Goal: Task Accomplishment & Management: Manage account settings

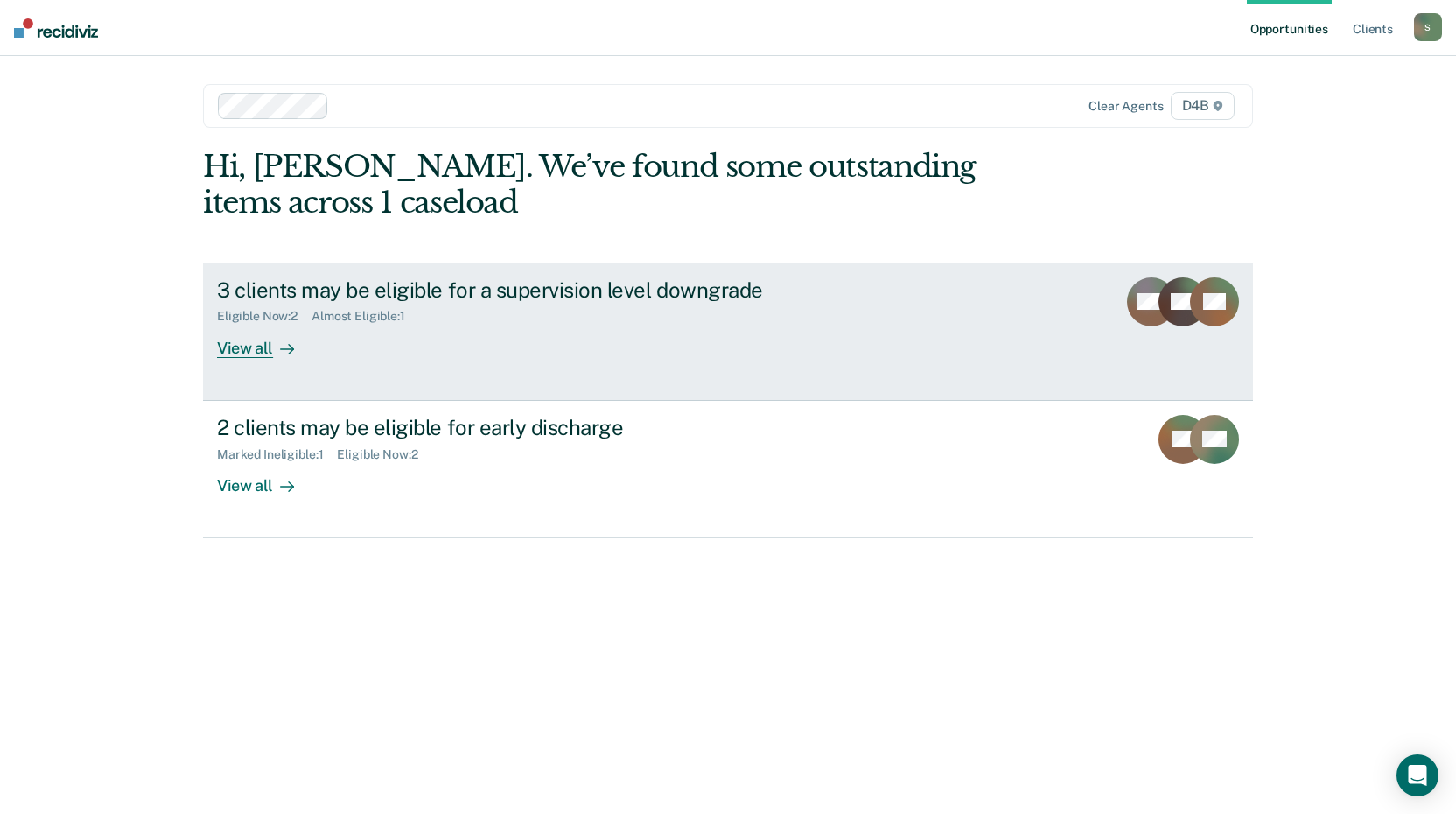
click at [251, 347] on div "View all" at bounding box center [266, 341] width 98 height 35
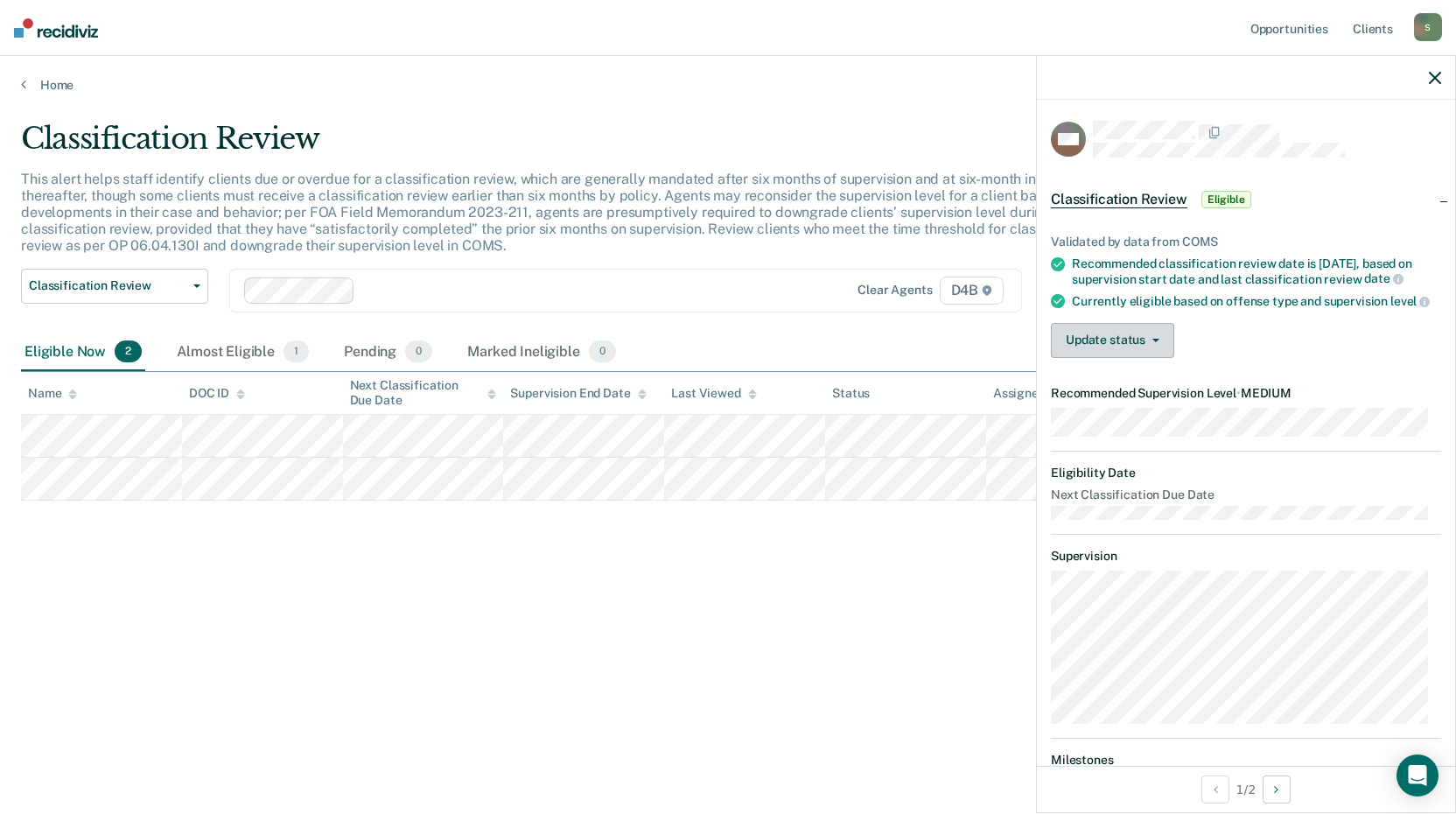
click at [1119, 358] on button "Update status" at bounding box center [1112, 340] width 124 height 35
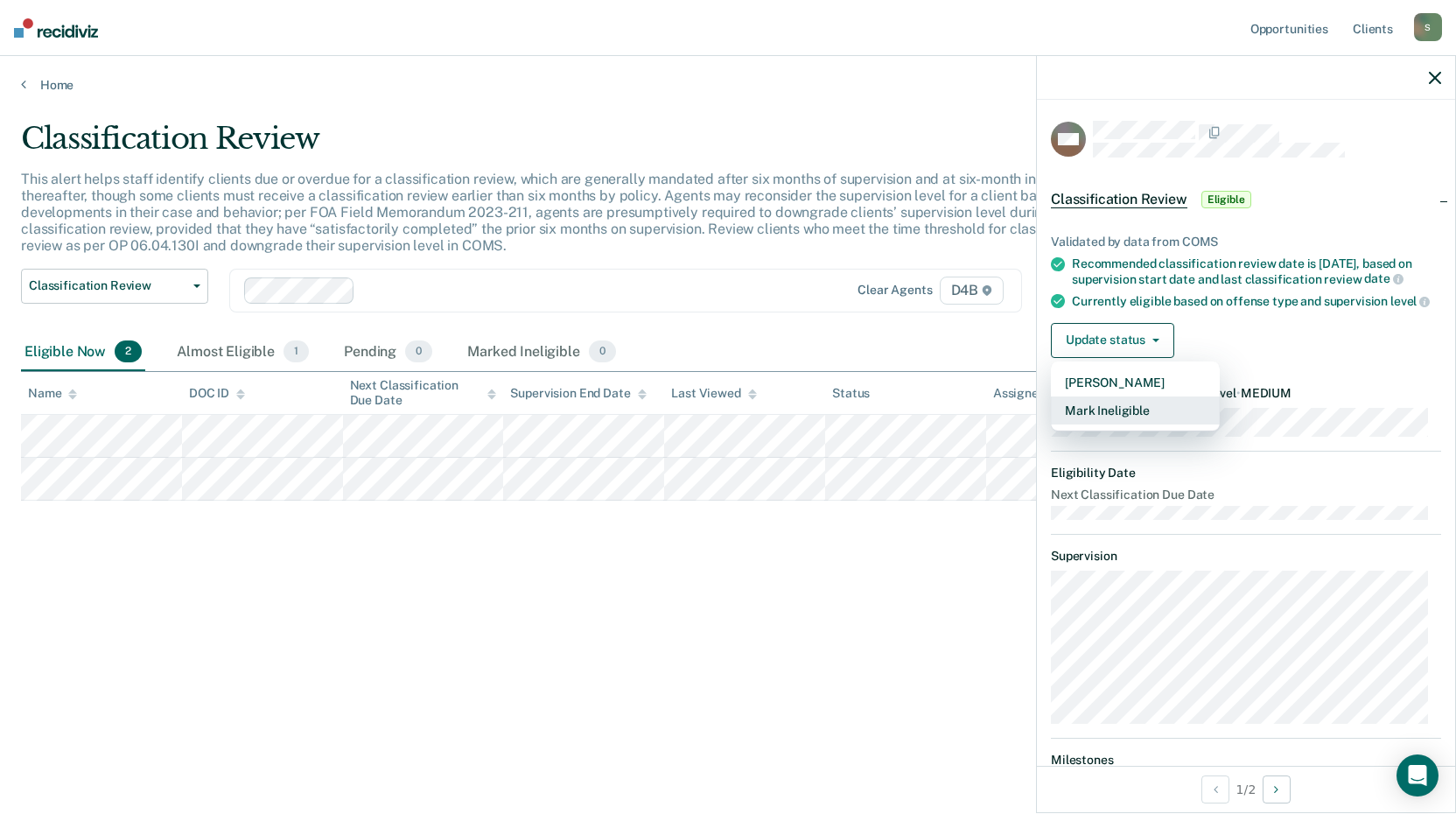
click at [1134, 424] on button "Mark Ineligible" at bounding box center [1135, 410] width 169 height 28
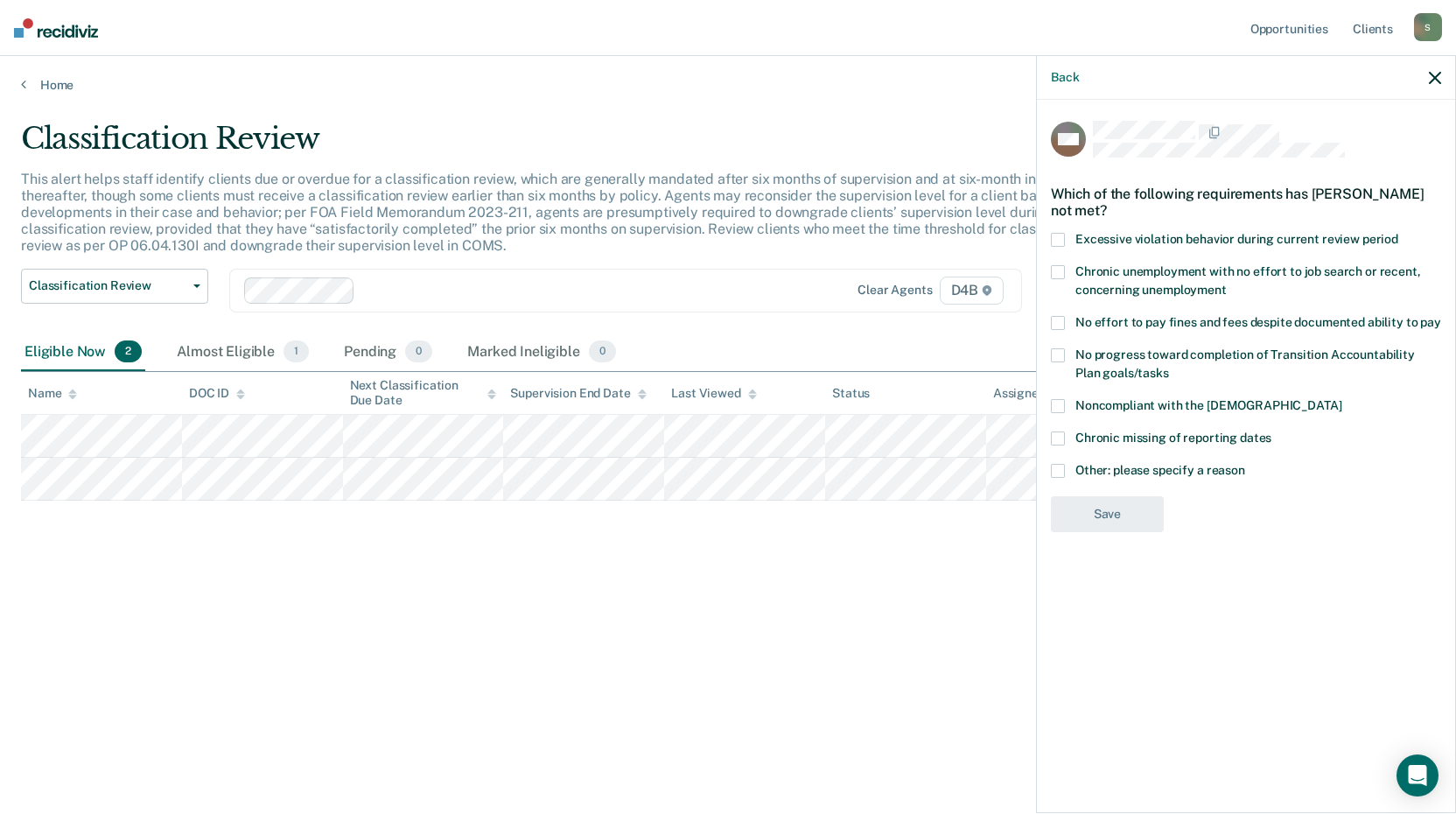
click at [1055, 465] on span at bounding box center [1058, 470] width 14 height 14
click at [1245, 464] on input "Other: please specify a reason" at bounding box center [1245, 464] width 0 height 0
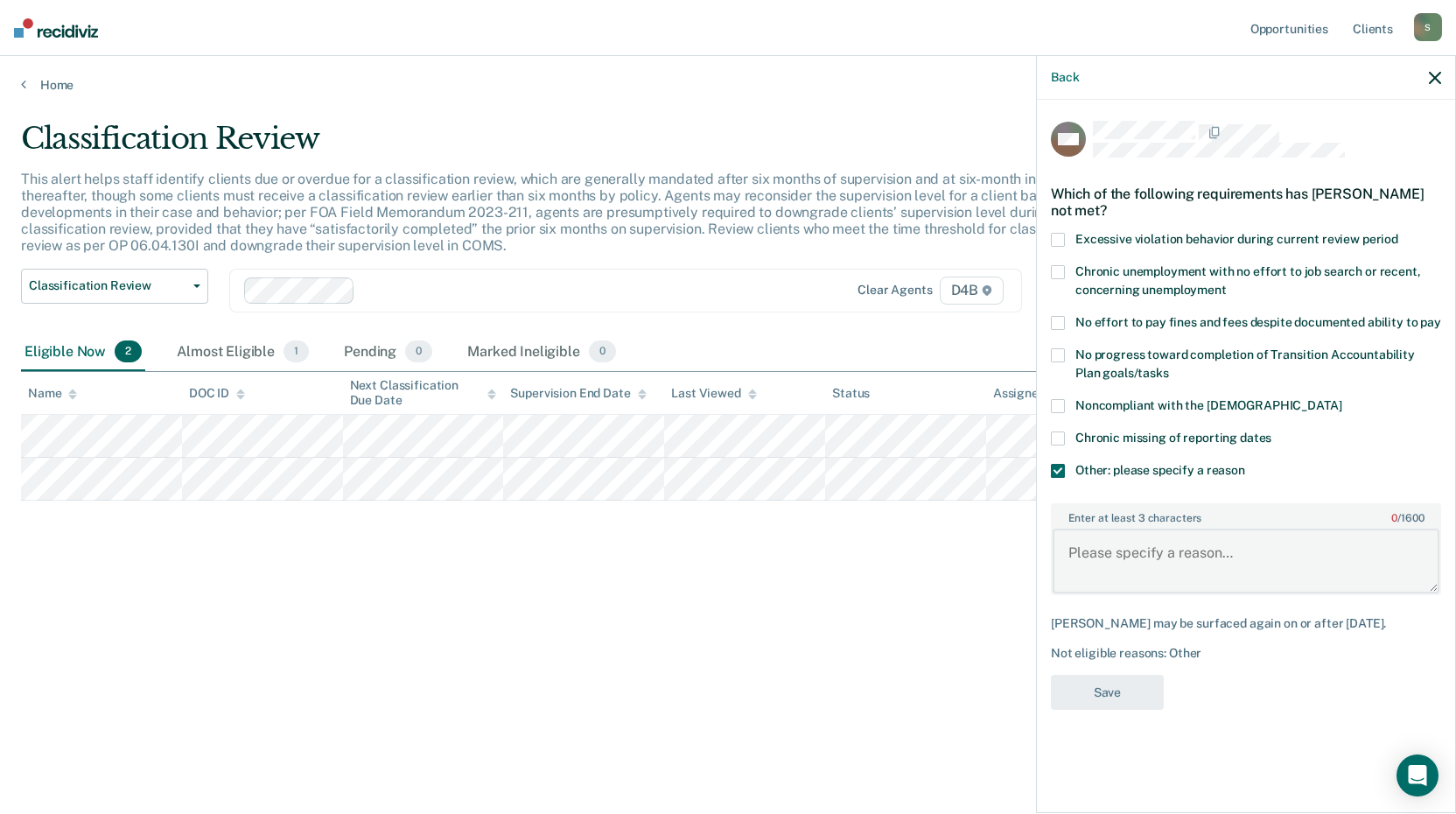
click at [1145, 554] on textarea "Enter at least 3 characters 0 / 1600" at bounding box center [1246, 561] width 387 height 64
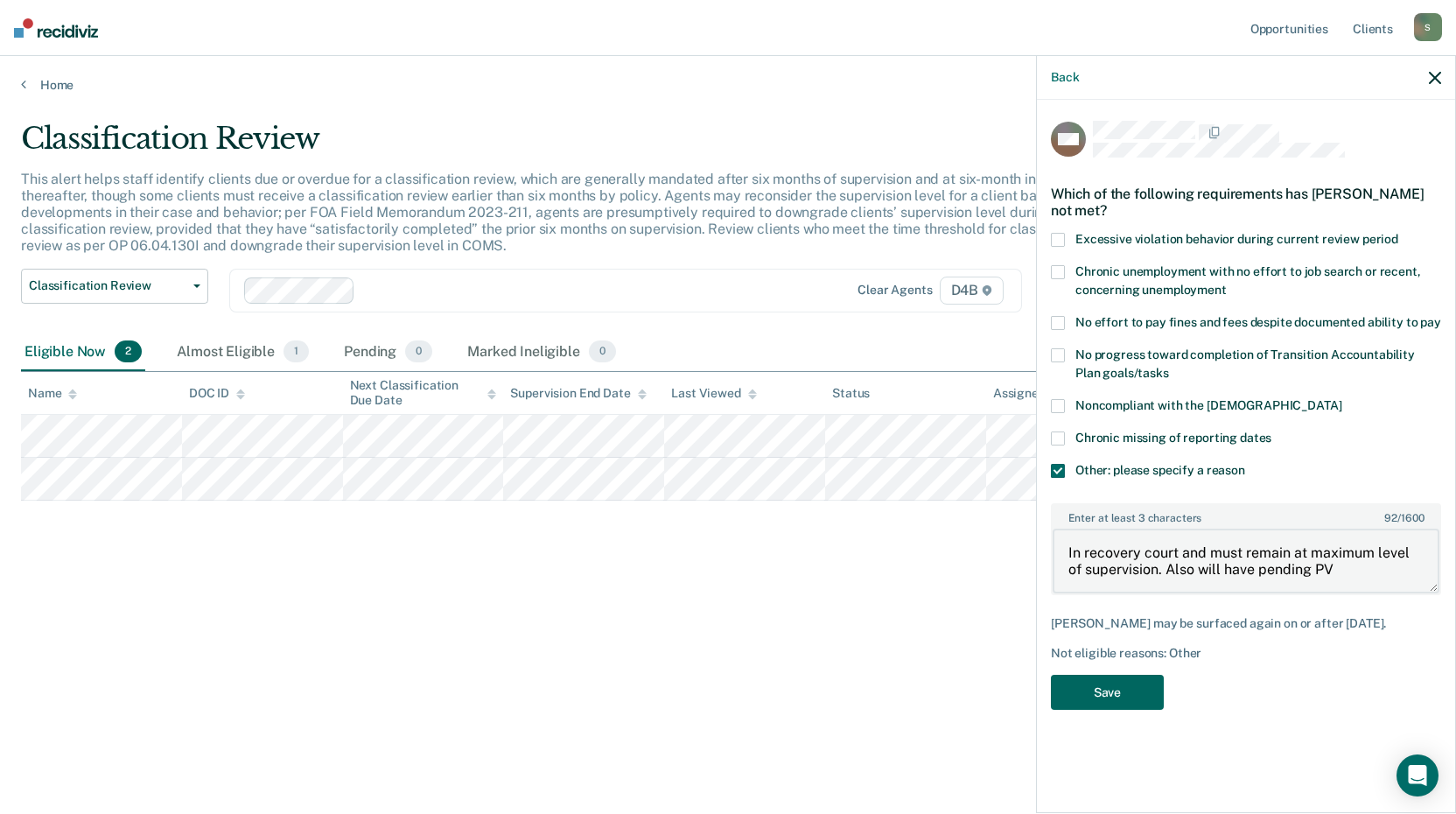
type textarea "In recovery court and must remain at maximum level of supervision. Also will ha…"
click at [1097, 700] on button "Save" at bounding box center [1108, 692] width 113 height 36
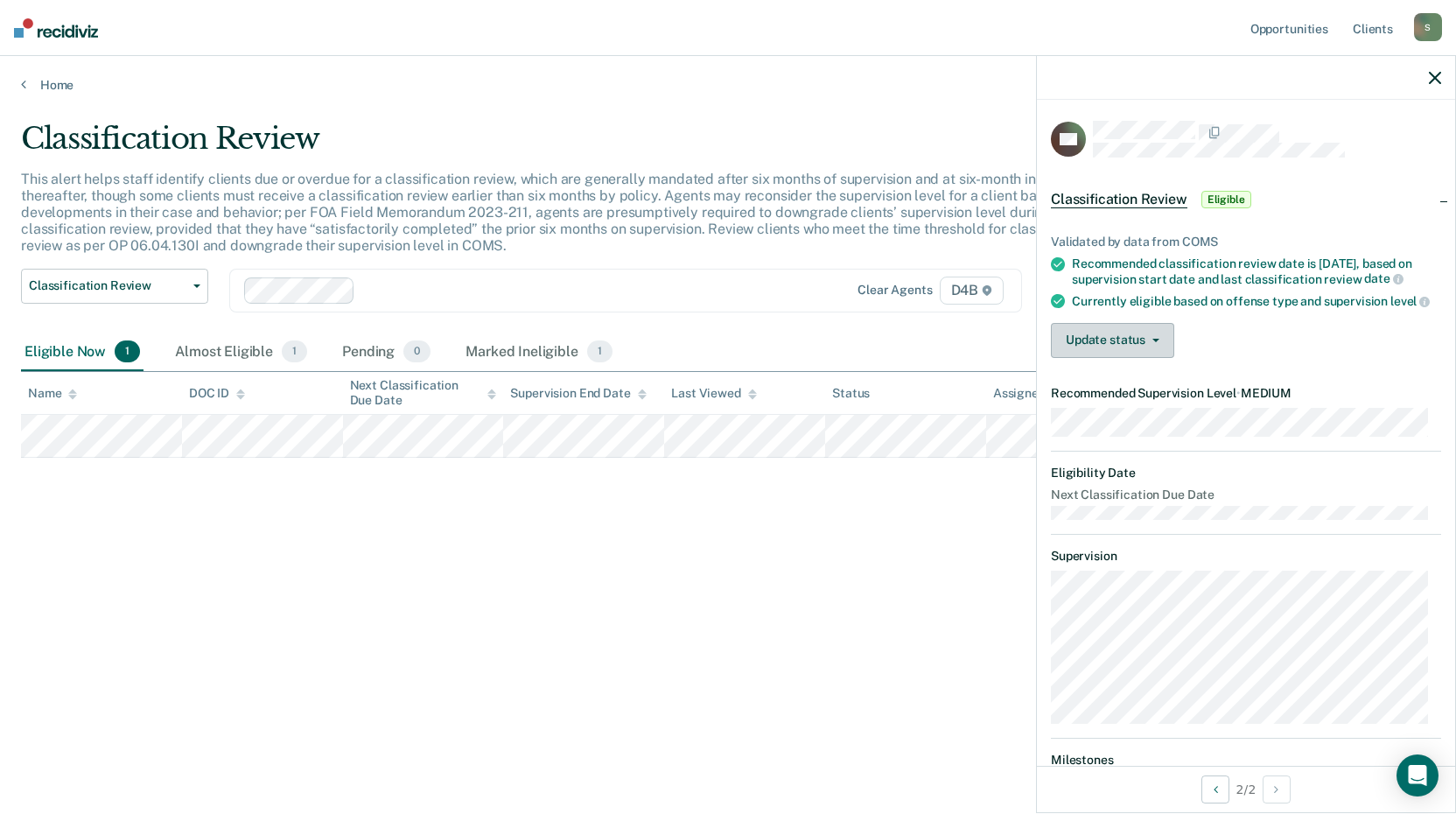
click at [1112, 350] on button "Update status" at bounding box center [1112, 340] width 124 height 35
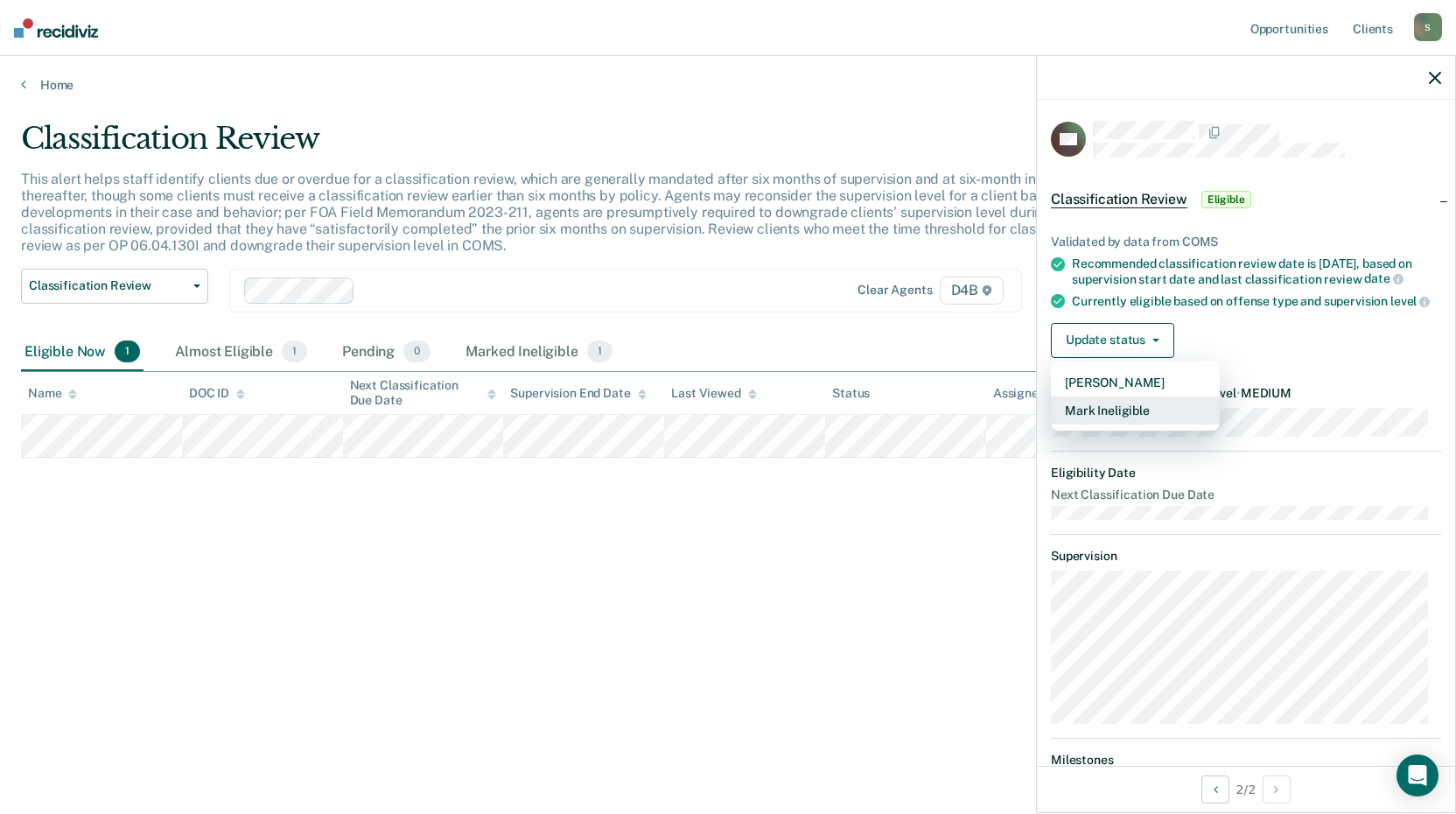
click at [1088, 424] on button "Mark Ineligible" at bounding box center [1135, 410] width 169 height 28
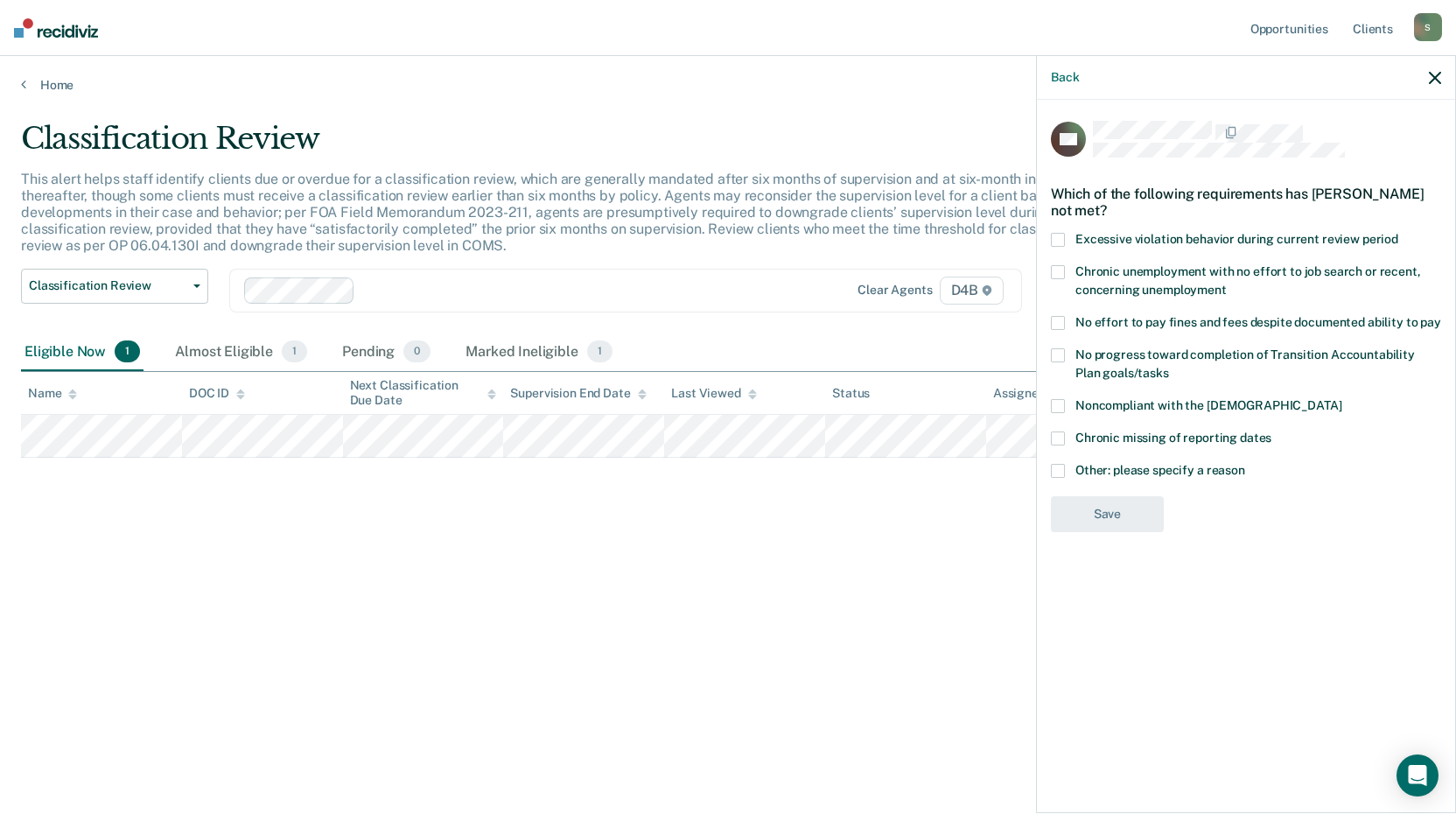
click at [1063, 467] on span at bounding box center [1058, 470] width 14 height 14
click at [1245, 464] on input "Other: please specify a reason" at bounding box center [1245, 464] width 0 height 0
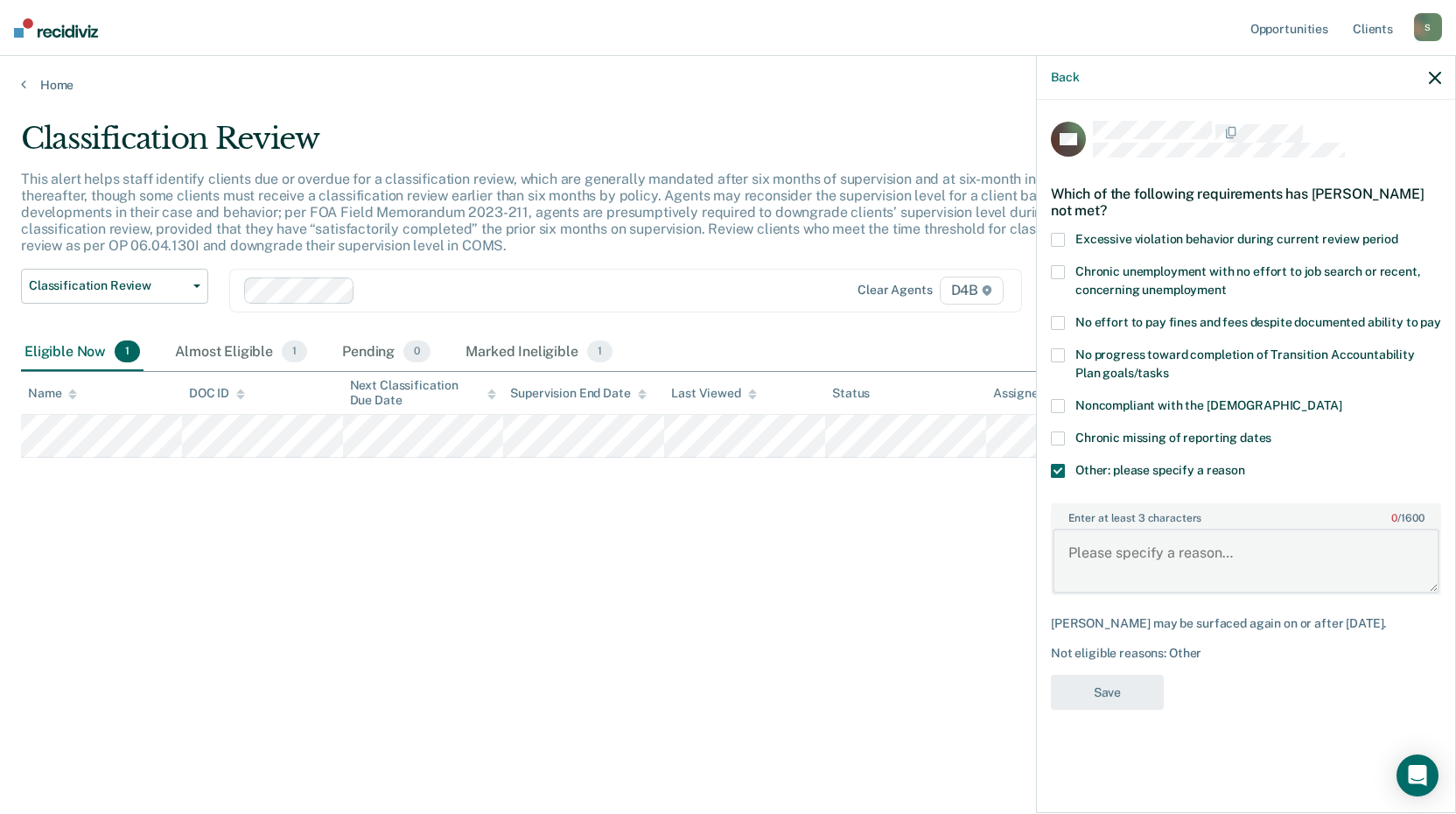
click at [1173, 555] on textarea "Enter at least 3 characters 0 / 1600" at bounding box center [1246, 561] width 387 height 64
type textarea "In recovery court and not eligible per program requirements."
click at [1141, 683] on button "Save" at bounding box center [1108, 692] width 113 height 36
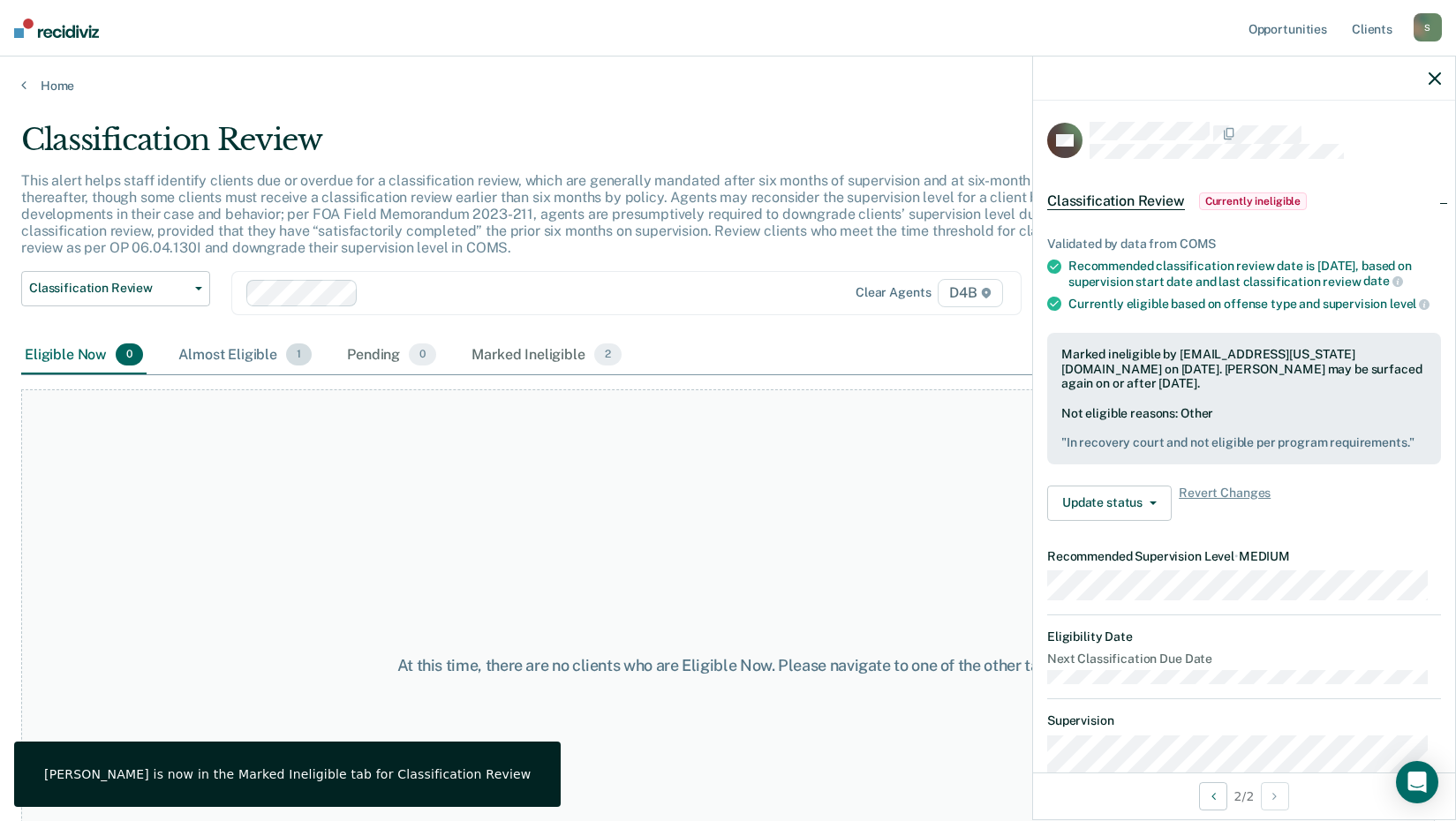
click at [234, 352] on div "Almost Eligible 1" at bounding box center [244, 355] width 140 height 39
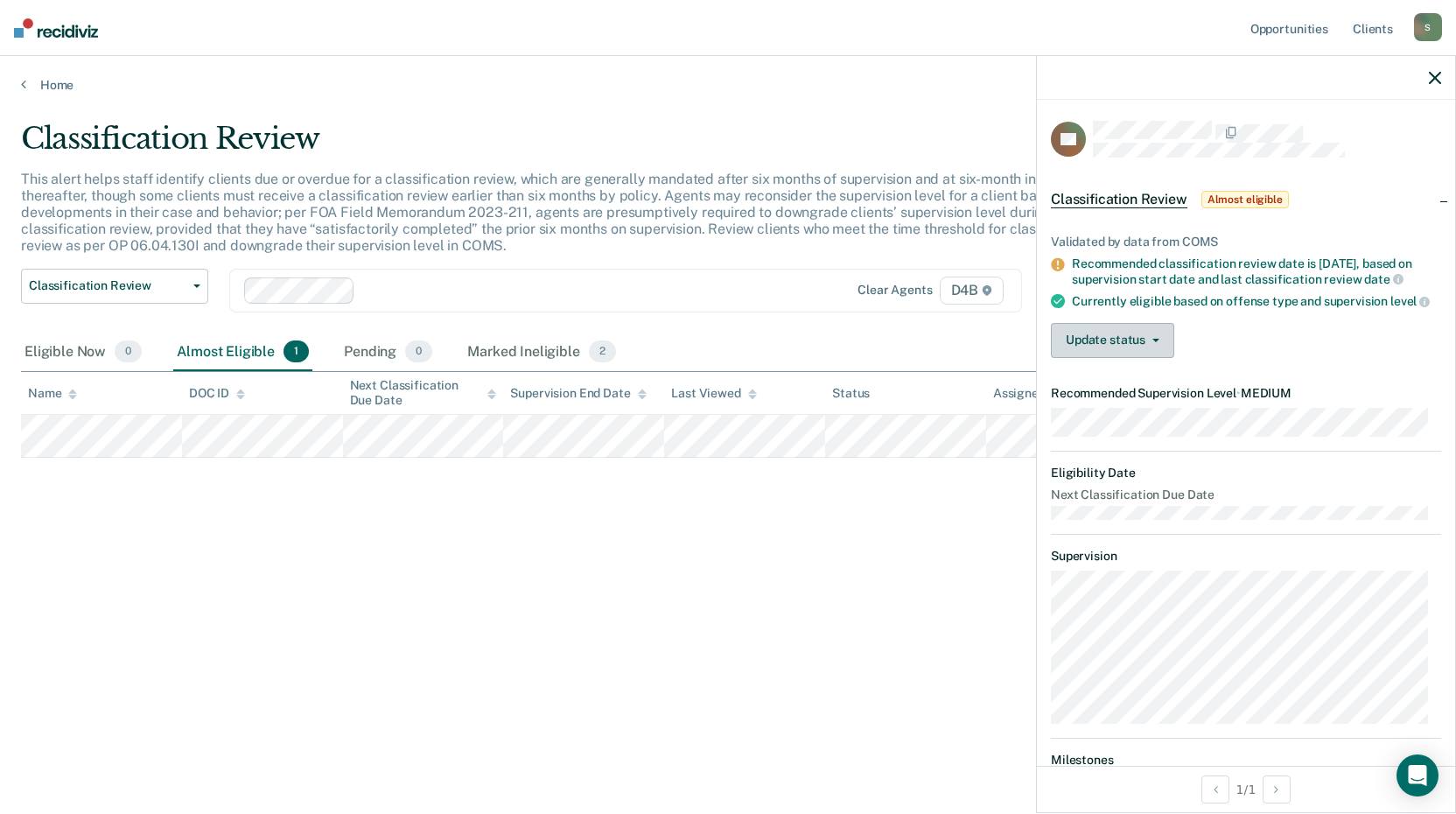
click at [1131, 344] on button "Update status" at bounding box center [1112, 340] width 124 height 35
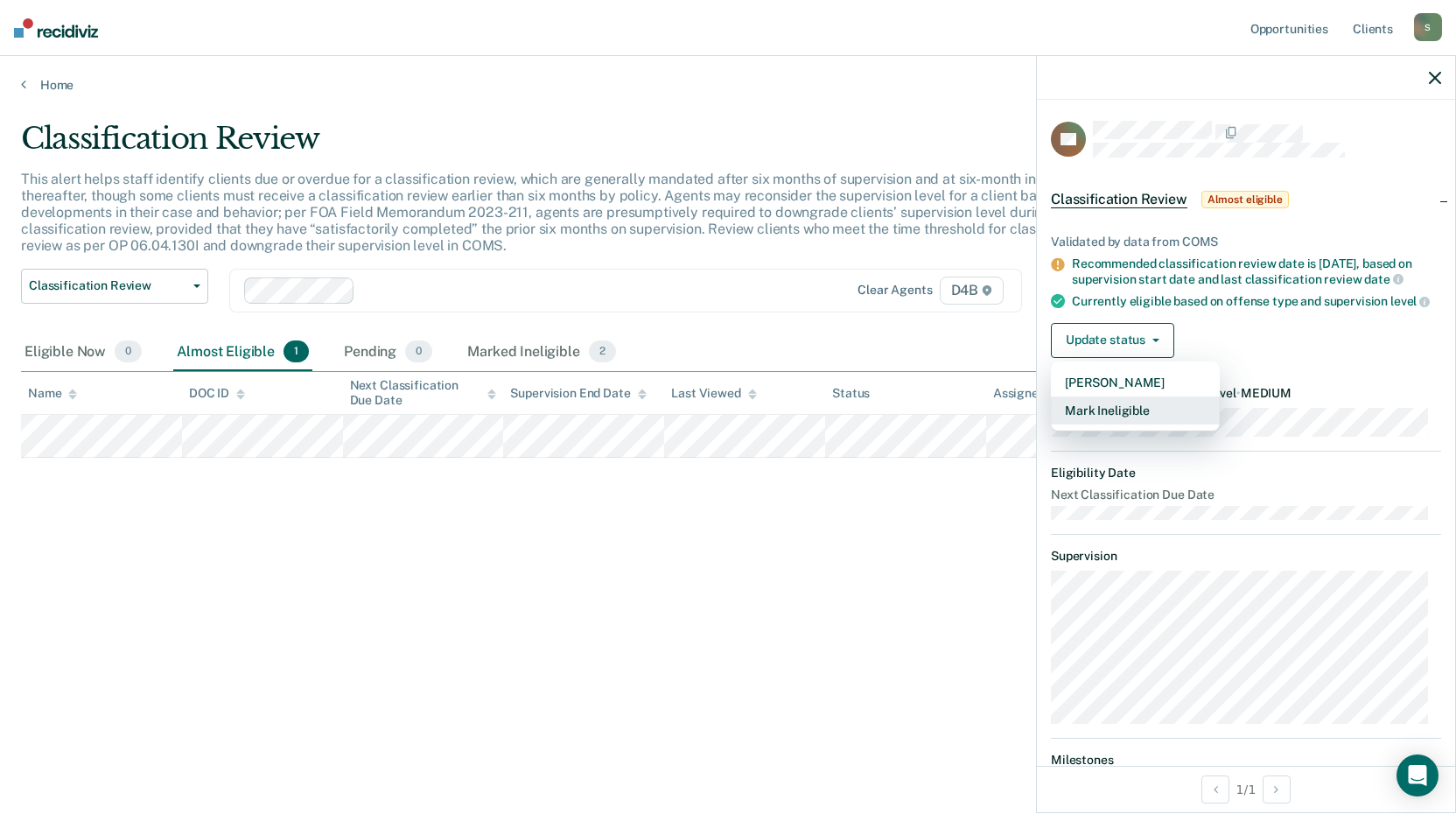
click at [1157, 424] on button "Mark Ineligible" at bounding box center [1135, 410] width 169 height 28
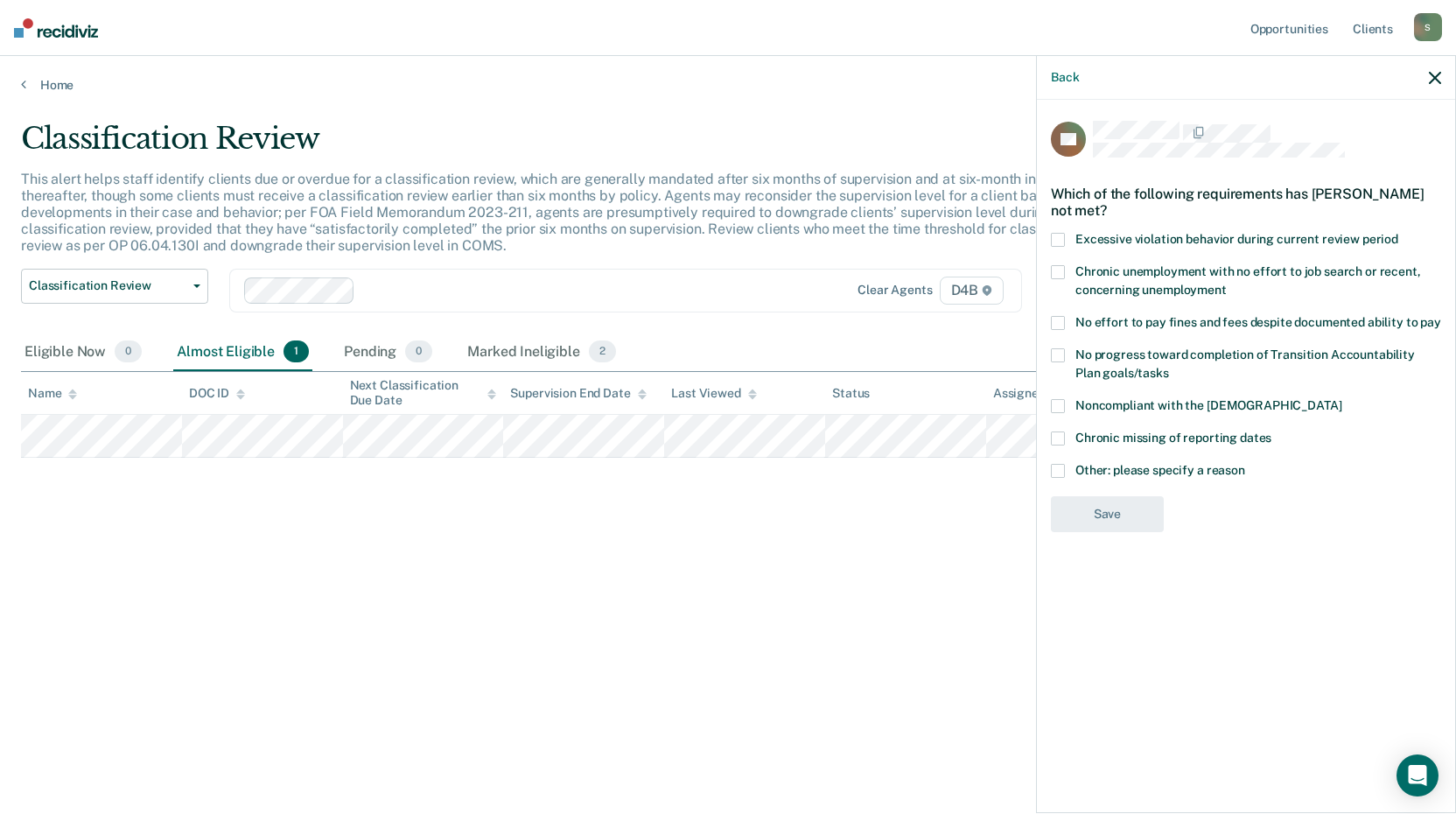
click at [1065, 475] on label "Other: please specify a reason" at bounding box center [1246, 472] width 391 height 18
click at [1245, 464] on input "Other: please specify a reason" at bounding box center [1245, 464] width 0 height 0
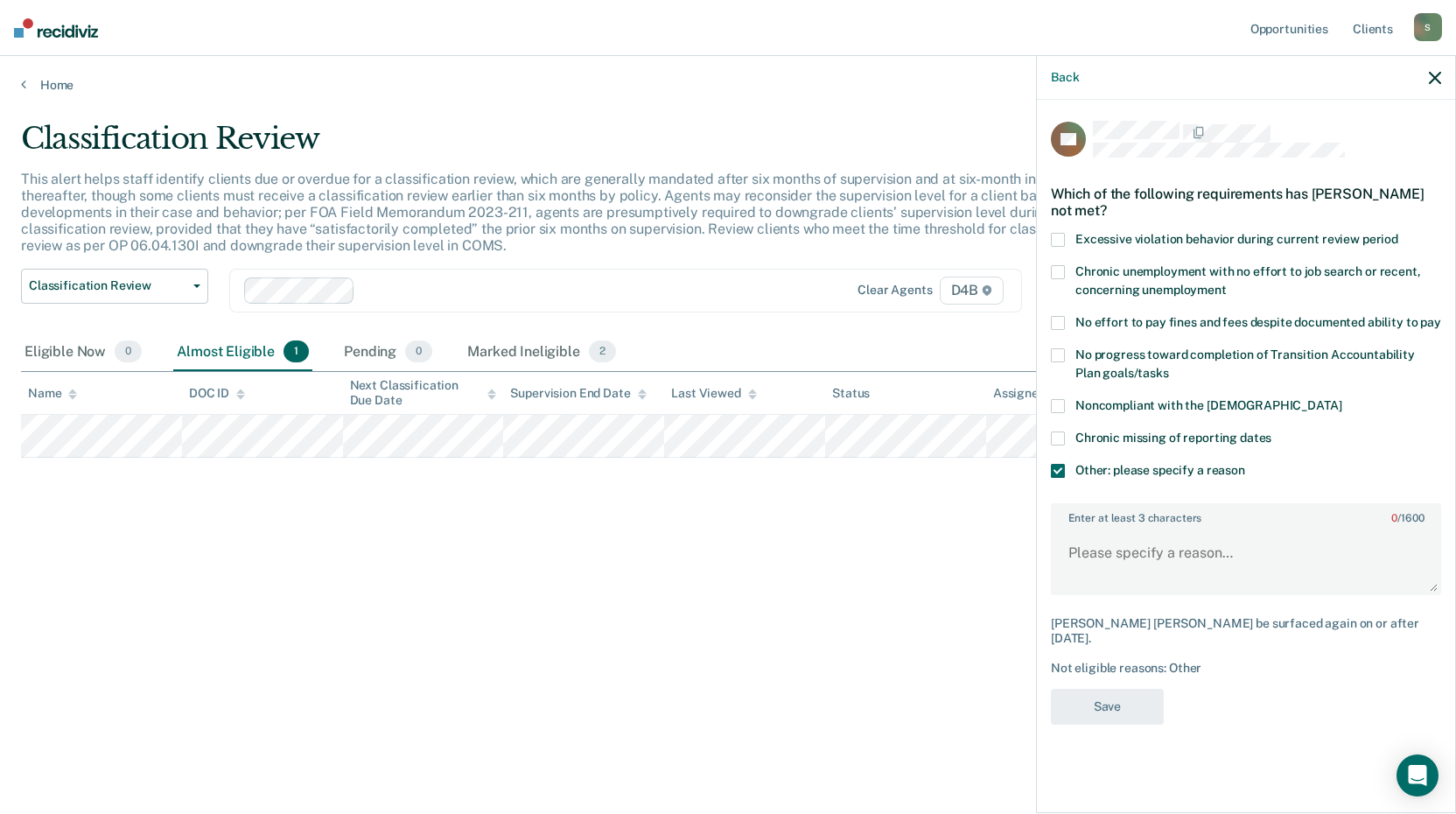
click at [1110, 523] on div "Enter at least 3 characters 0 / 1600" at bounding box center [1246, 549] width 391 height 92
click at [1134, 555] on textarea "Enter at least 3 characters 0 / 1600" at bounding box center [1246, 561] width 387 height 64
type textarea "In recovery court and is not eligible per program rules"
click at [1120, 702] on button "Save" at bounding box center [1108, 706] width 113 height 36
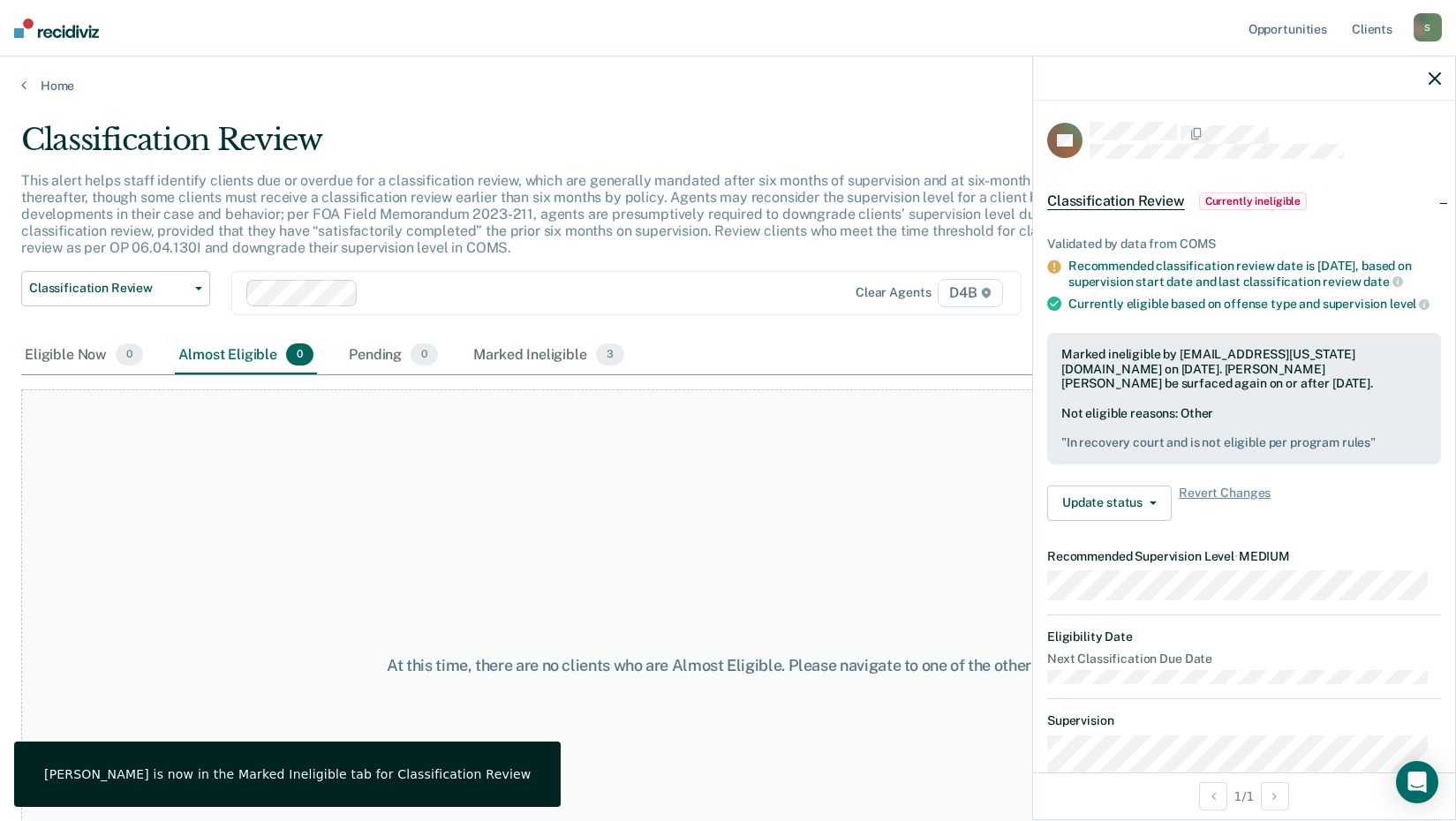
click at [1438, 76] on icon "button" at bounding box center [1435, 78] width 13 height 13
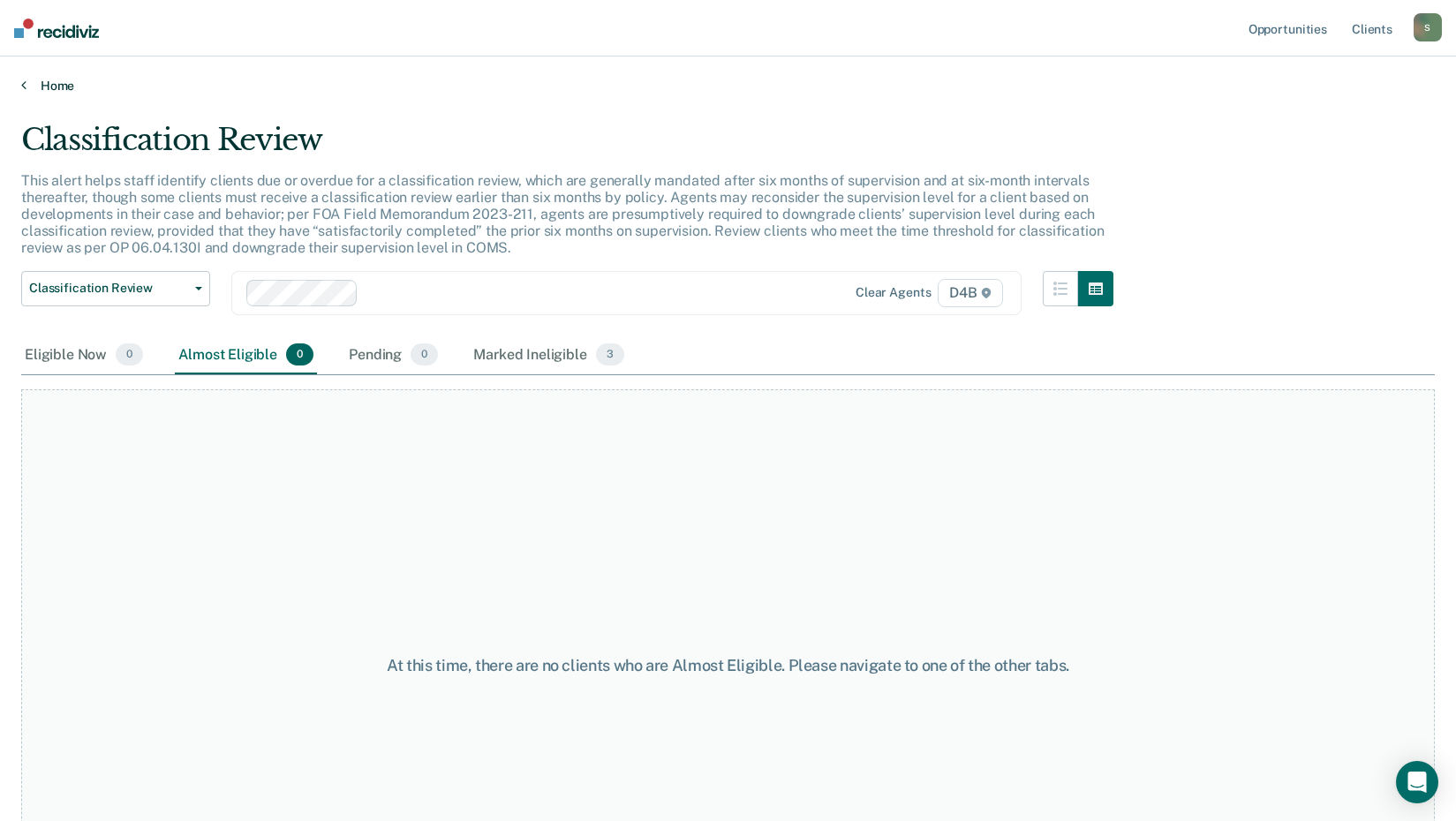
click at [65, 79] on link "Home" at bounding box center [728, 85] width 1413 height 15
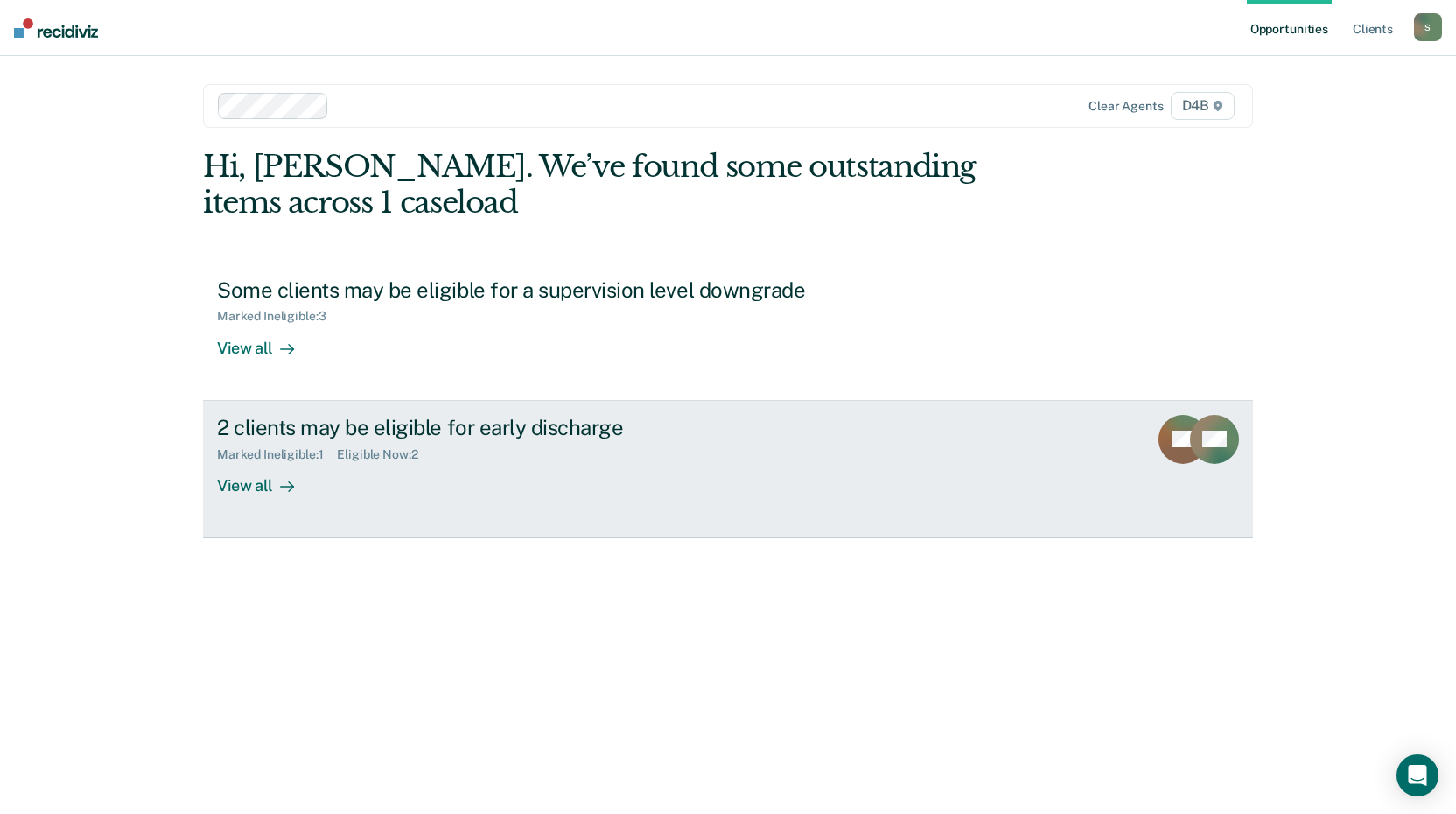
click at [267, 467] on div "View all" at bounding box center [266, 478] width 98 height 35
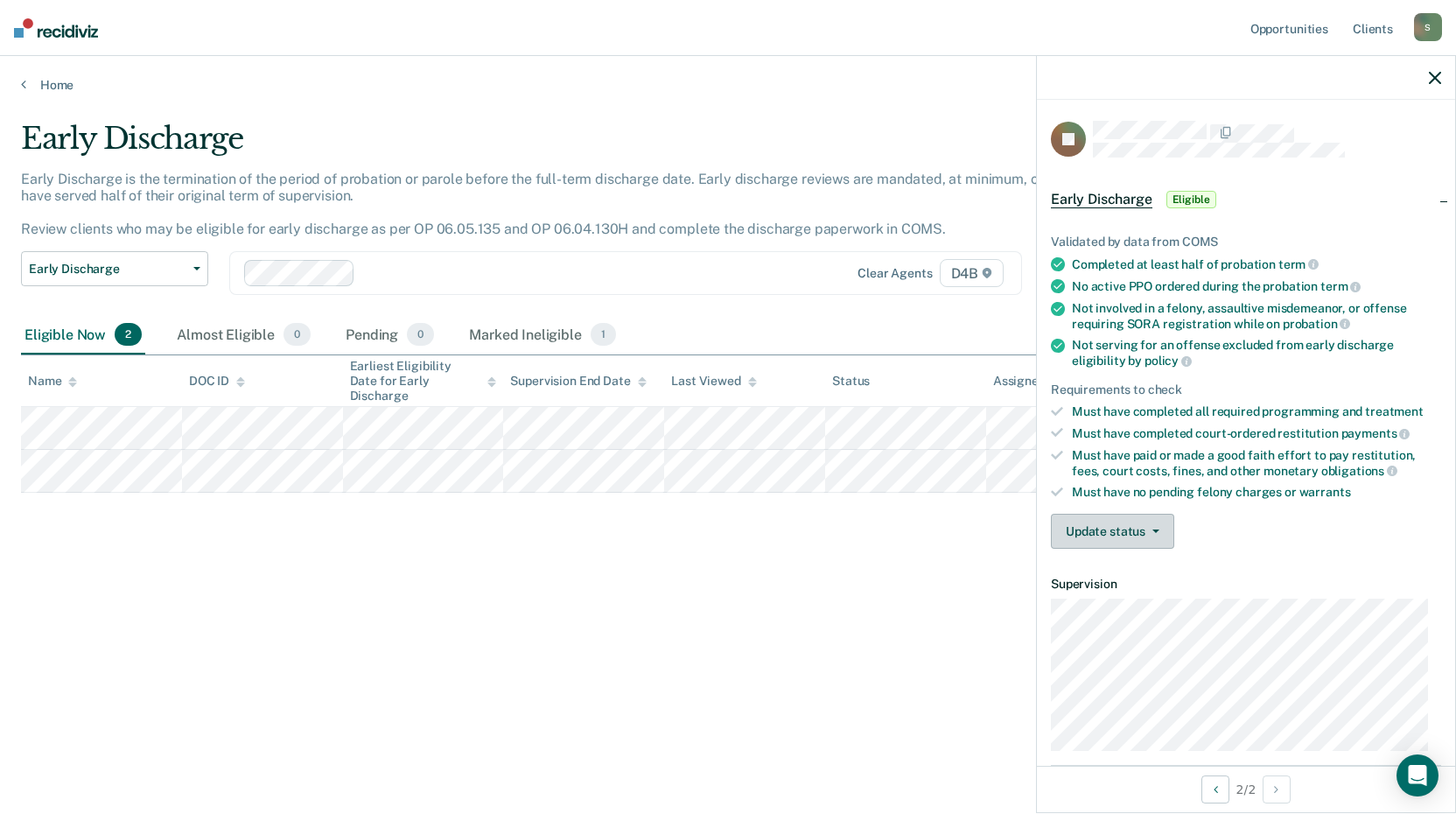
click at [1129, 523] on button "Update status" at bounding box center [1112, 531] width 124 height 35
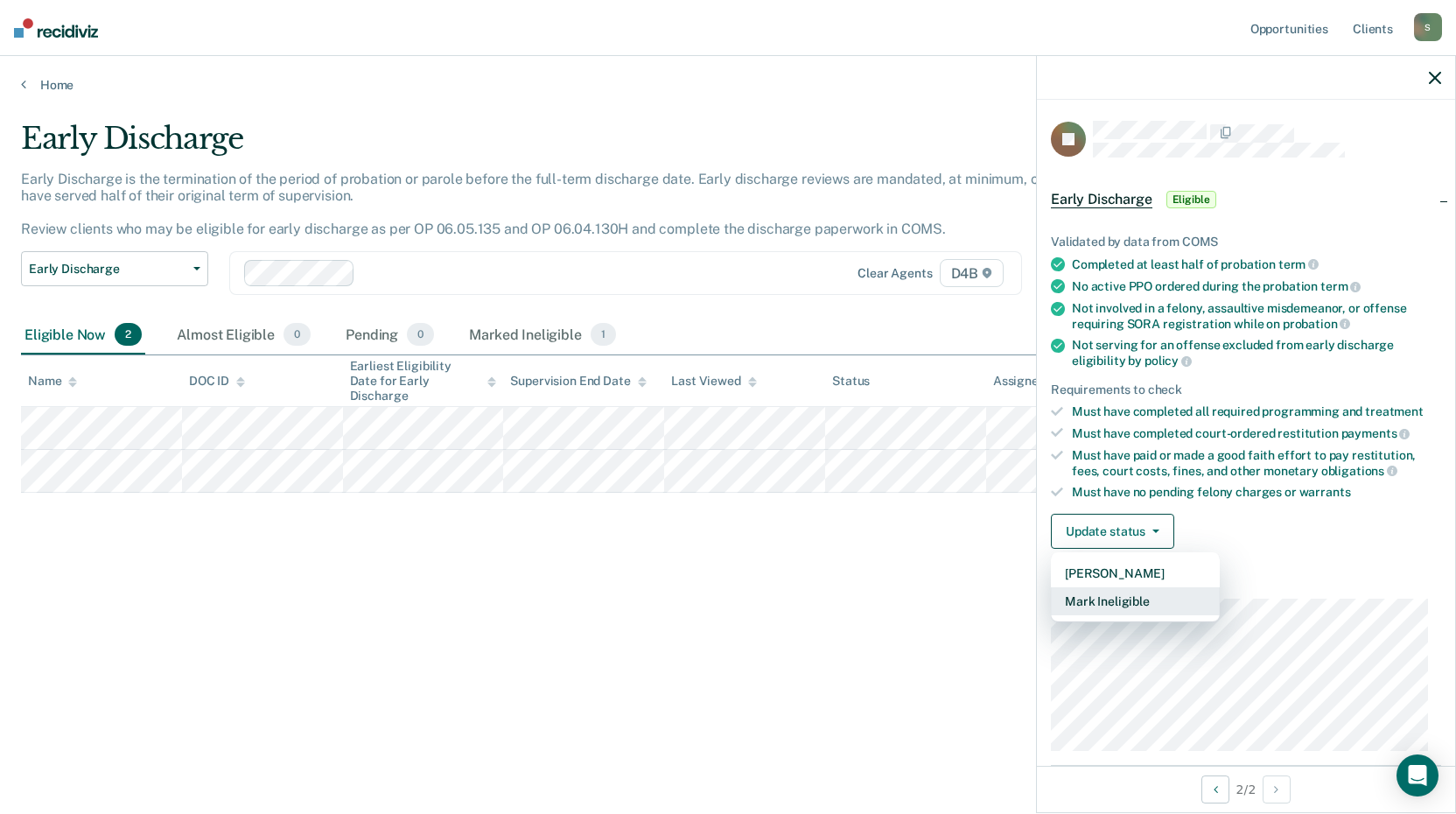
click at [1150, 599] on button "Mark Ineligible" at bounding box center [1135, 601] width 169 height 28
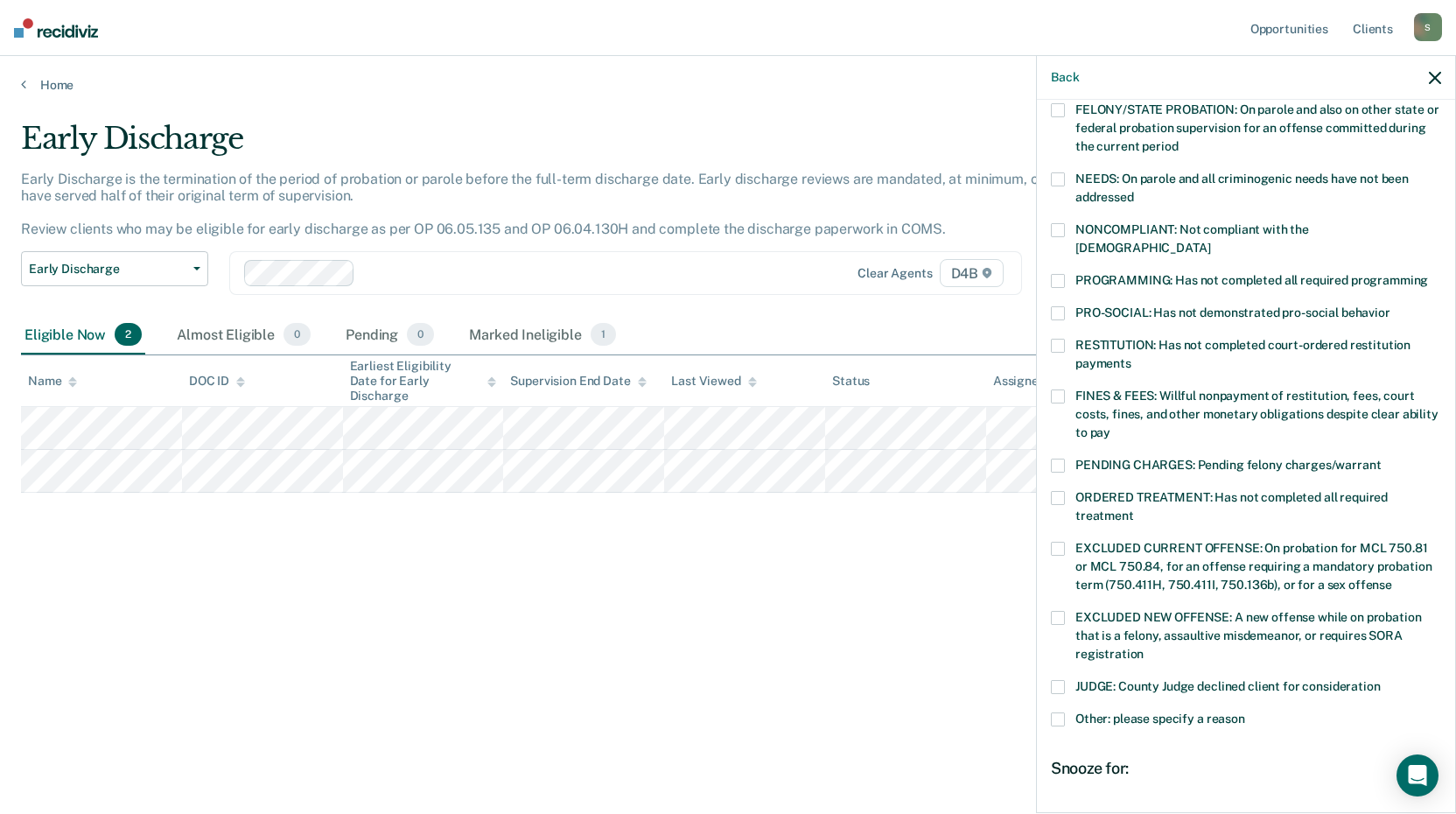
scroll to position [144, 0]
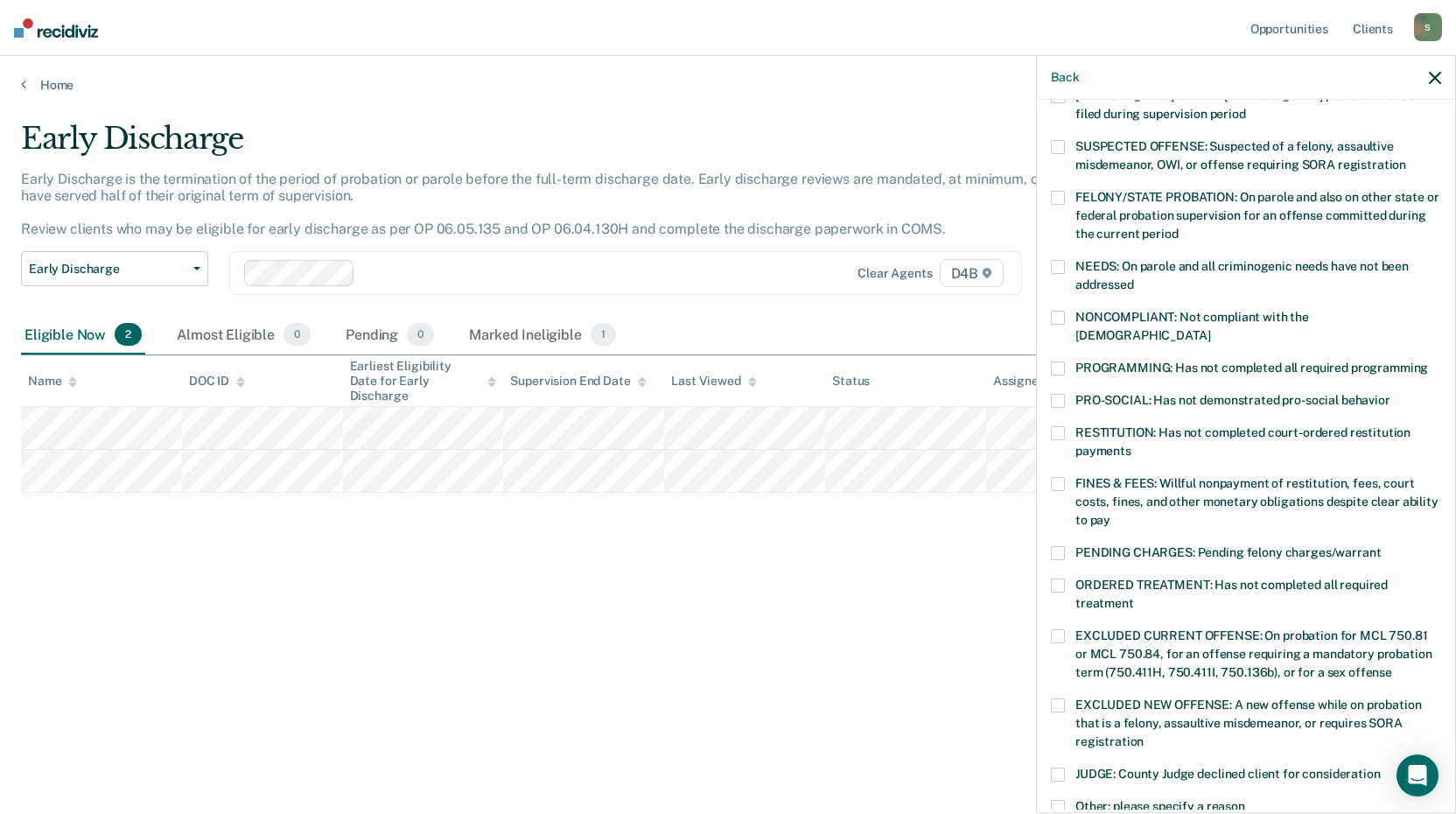
click at [1063, 361] on span at bounding box center [1058, 368] width 14 height 14
click at [1428, 361] on input "PROGRAMMING: Has not completed all required programming" at bounding box center [1428, 361] width 0 height 0
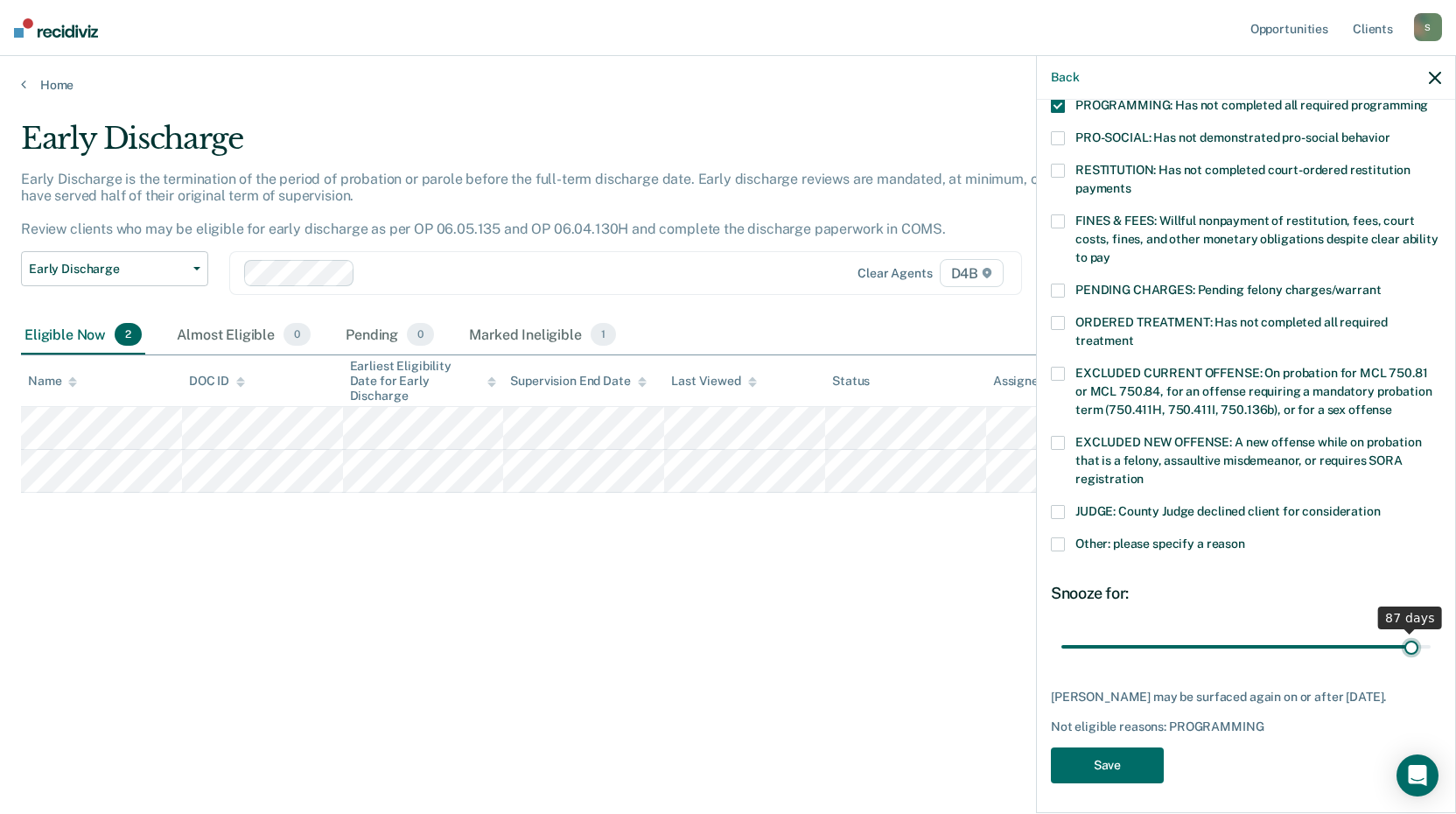
click at [1400, 631] on input "range" at bounding box center [1246, 646] width 370 height 31
type input "90"
click at [1412, 631] on input "range" at bounding box center [1246, 646] width 370 height 31
drag, startPoint x: 1106, startPoint y: 754, endPoint x: 1087, endPoint y: 763, distance: 21.0
click at [1104, 754] on button "Save" at bounding box center [1108, 764] width 113 height 36
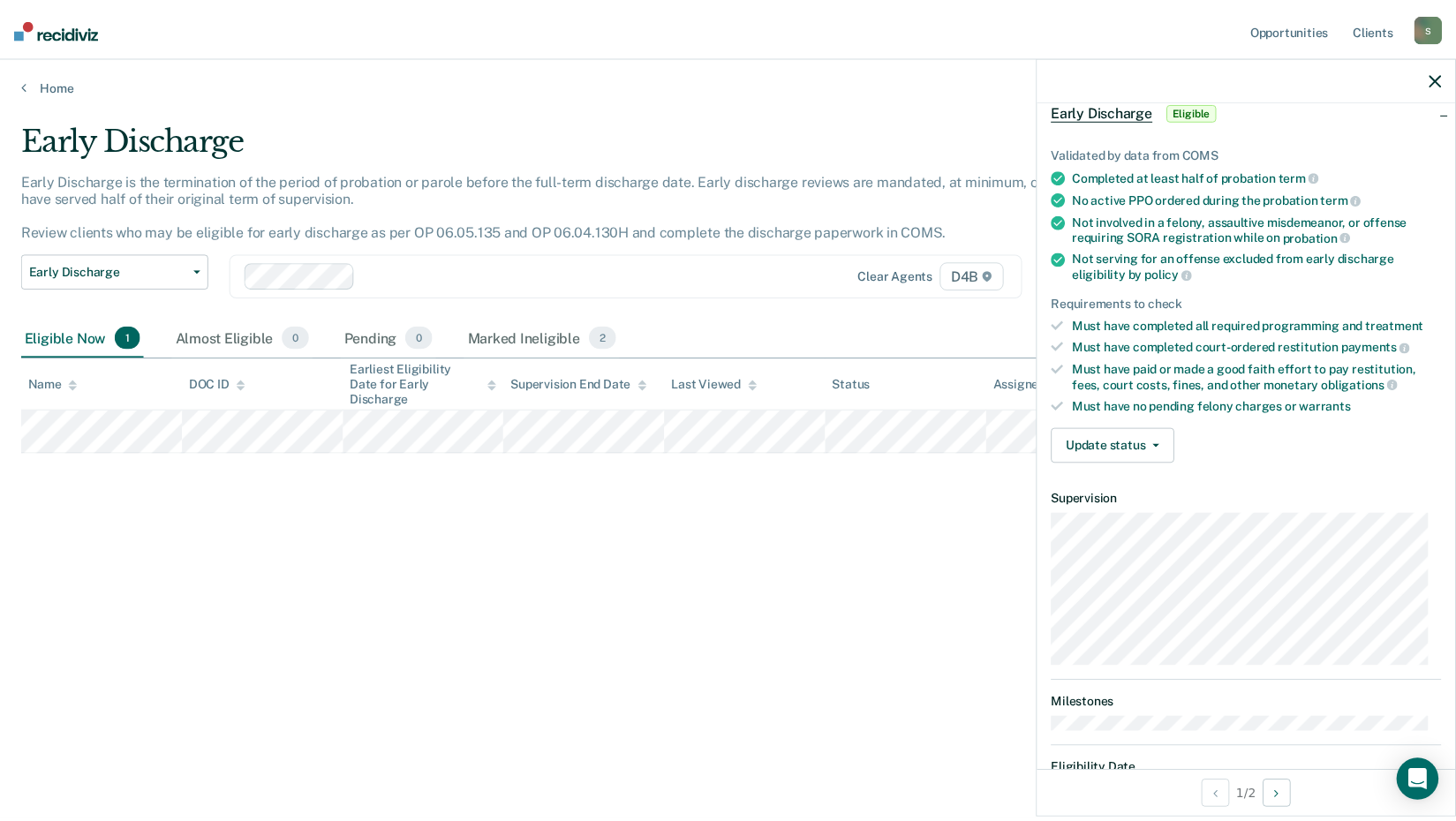
scroll to position [168, 0]
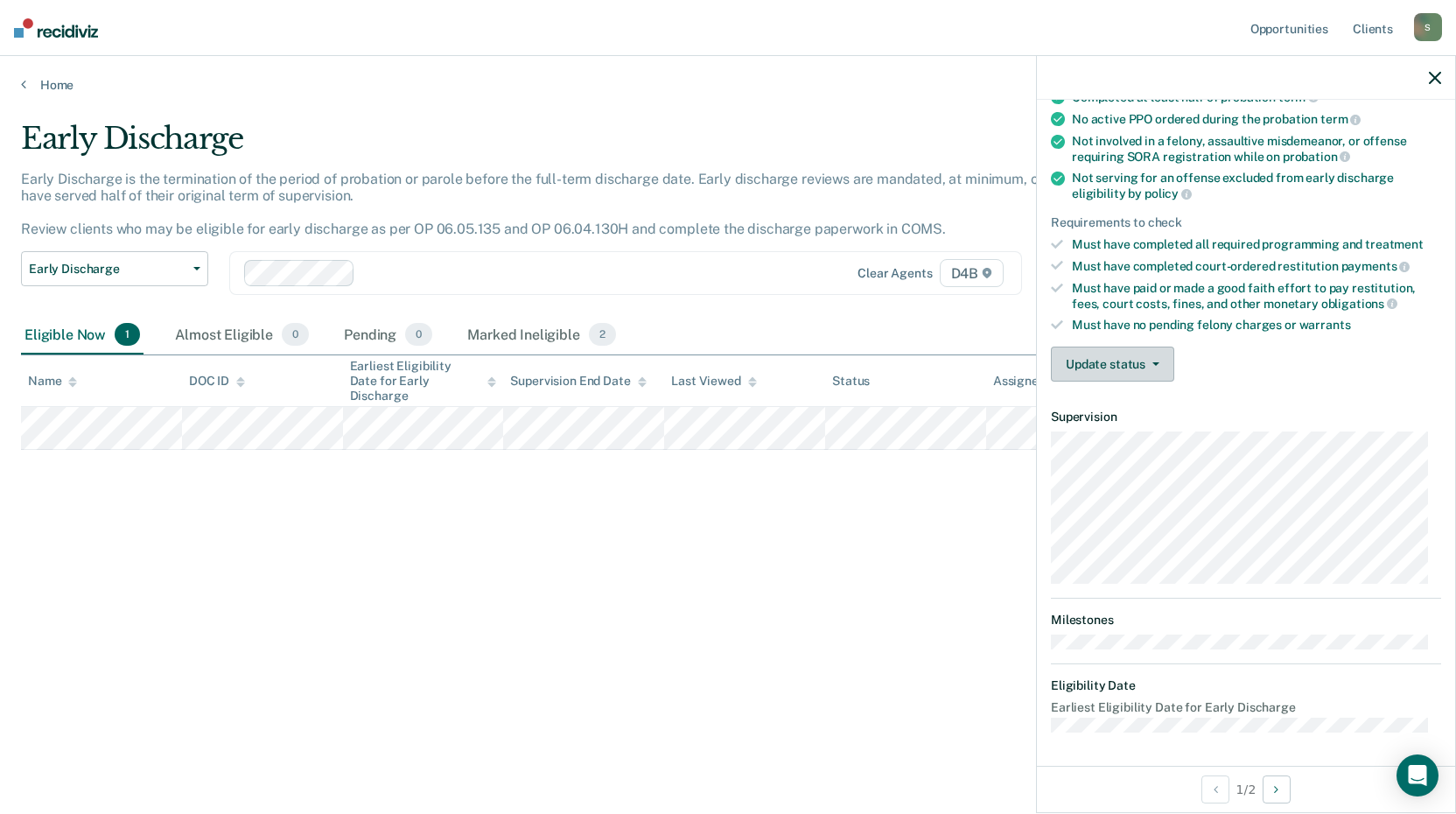
click at [1105, 354] on button "Update status" at bounding box center [1112, 364] width 124 height 35
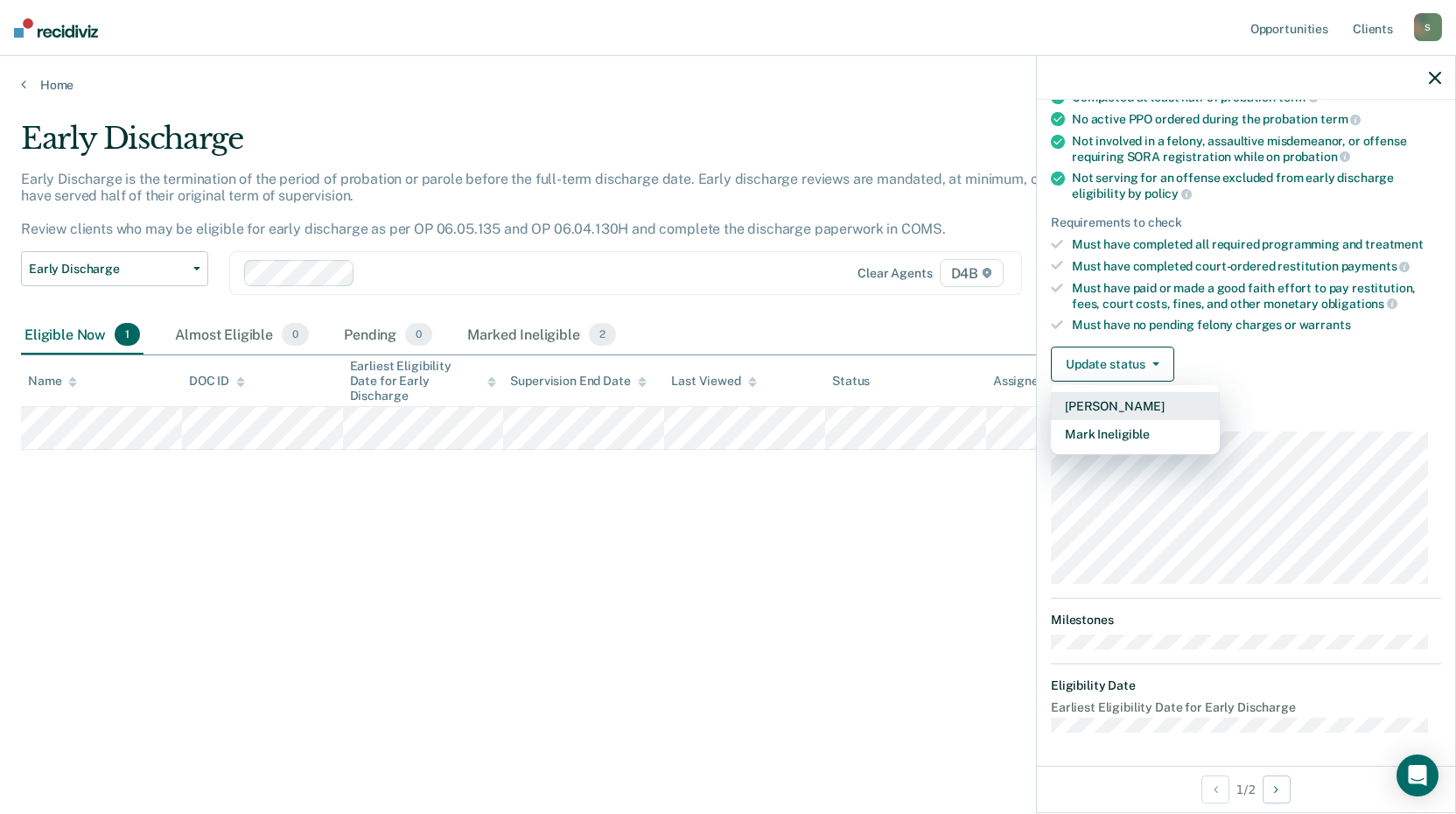
click at [1168, 407] on button "[PERSON_NAME]" at bounding box center [1135, 405] width 169 height 28
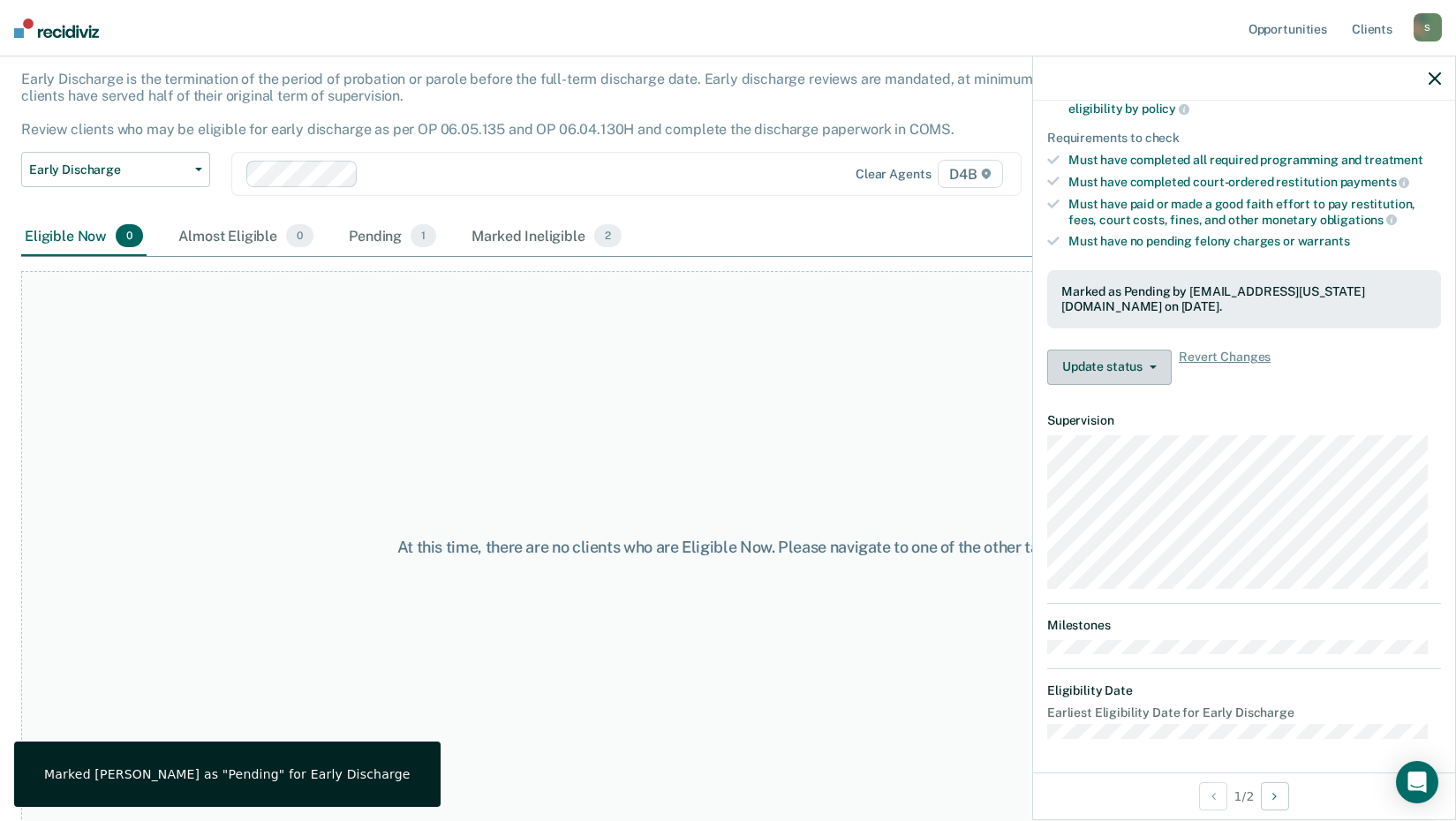
scroll to position [105, 0]
click at [1152, 372] on button "Update status" at bounding box center [1109, 367] width 125 height 35
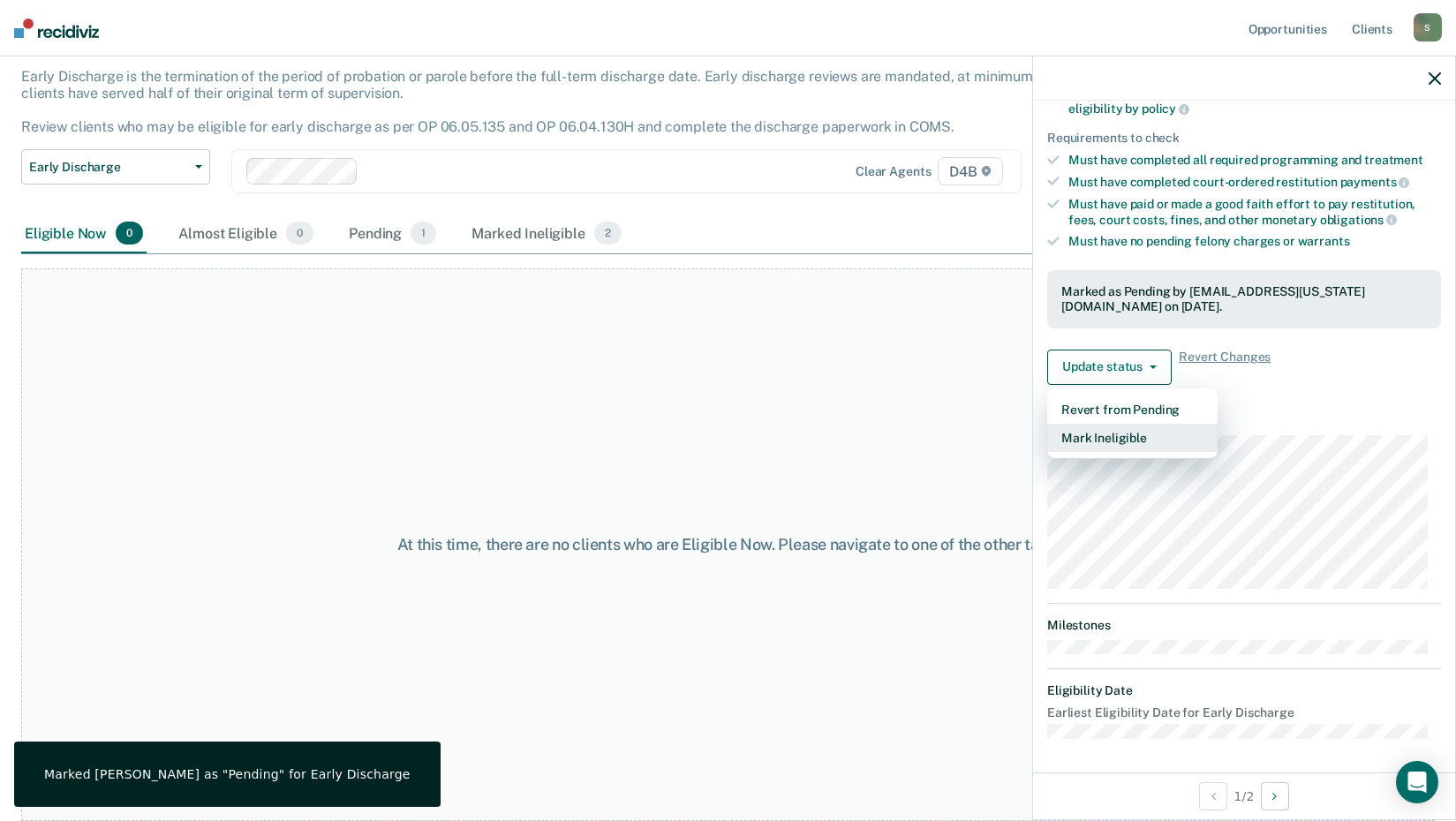
click at [1135, 444] on button "Mark Ineligible" at bounding box center [1132, 438] width 170 height 28
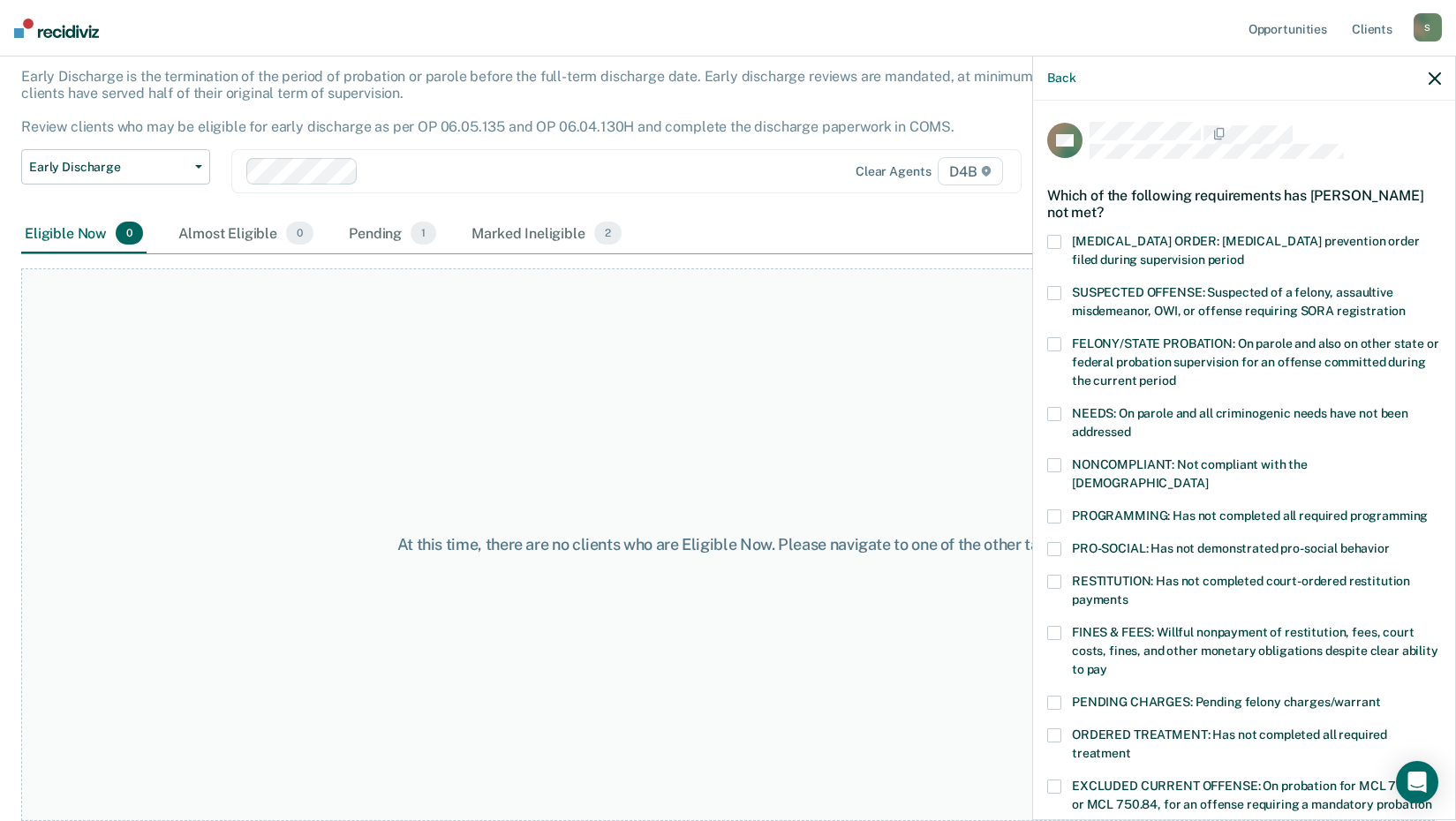
scroll to position [410, 0]
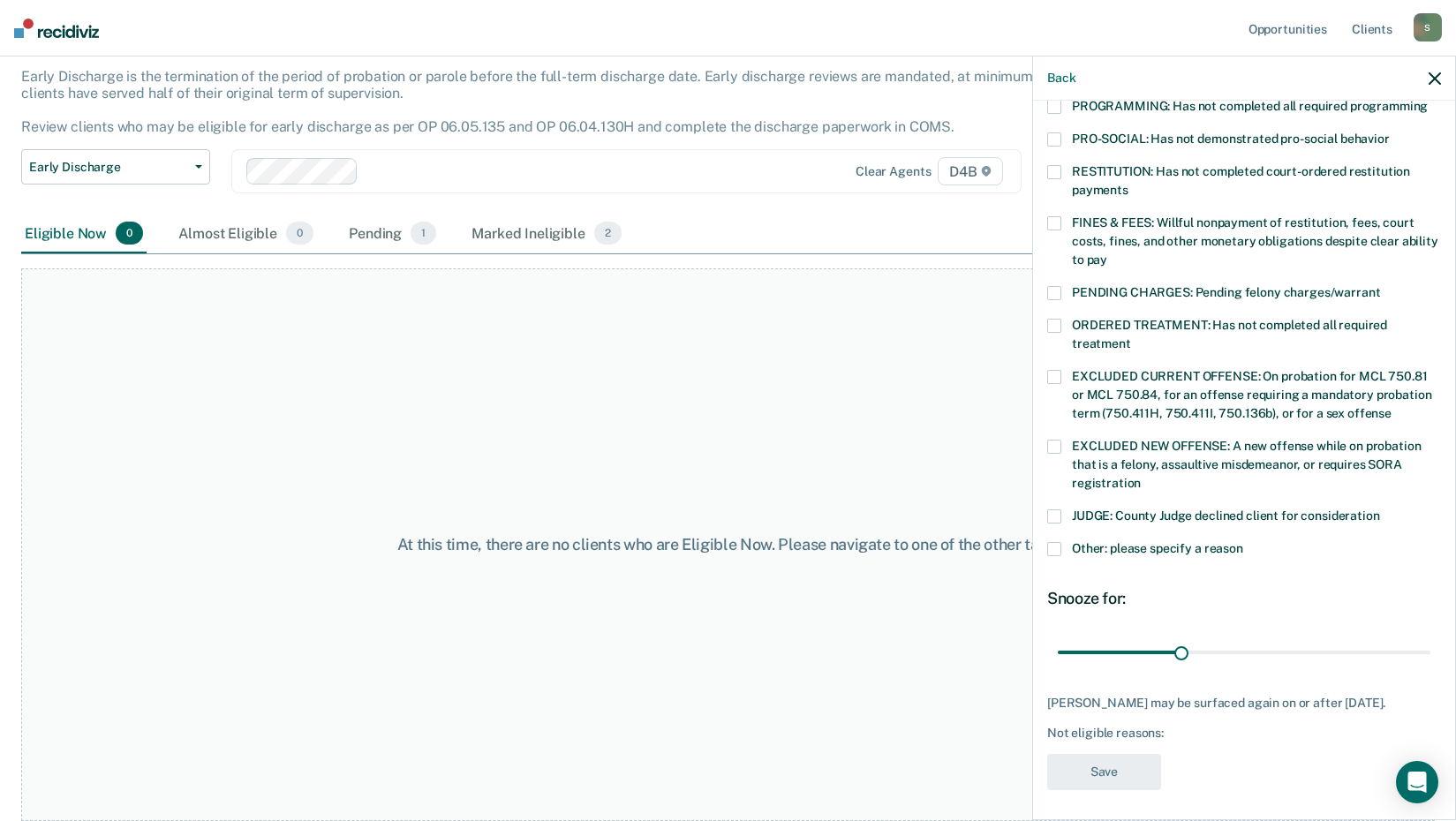
click at [1054, 519] on div "JUDGE: County Judge declined client for consideration" at bounding box center [1244, 526] width 394 height 33
click at [1054, 542] on span at bounding box center [1054, 549] width 15 height 15
click at [1244, 542] on input "Other: please specify a reason" at bounding box center [1244, 542] width 0 height 0
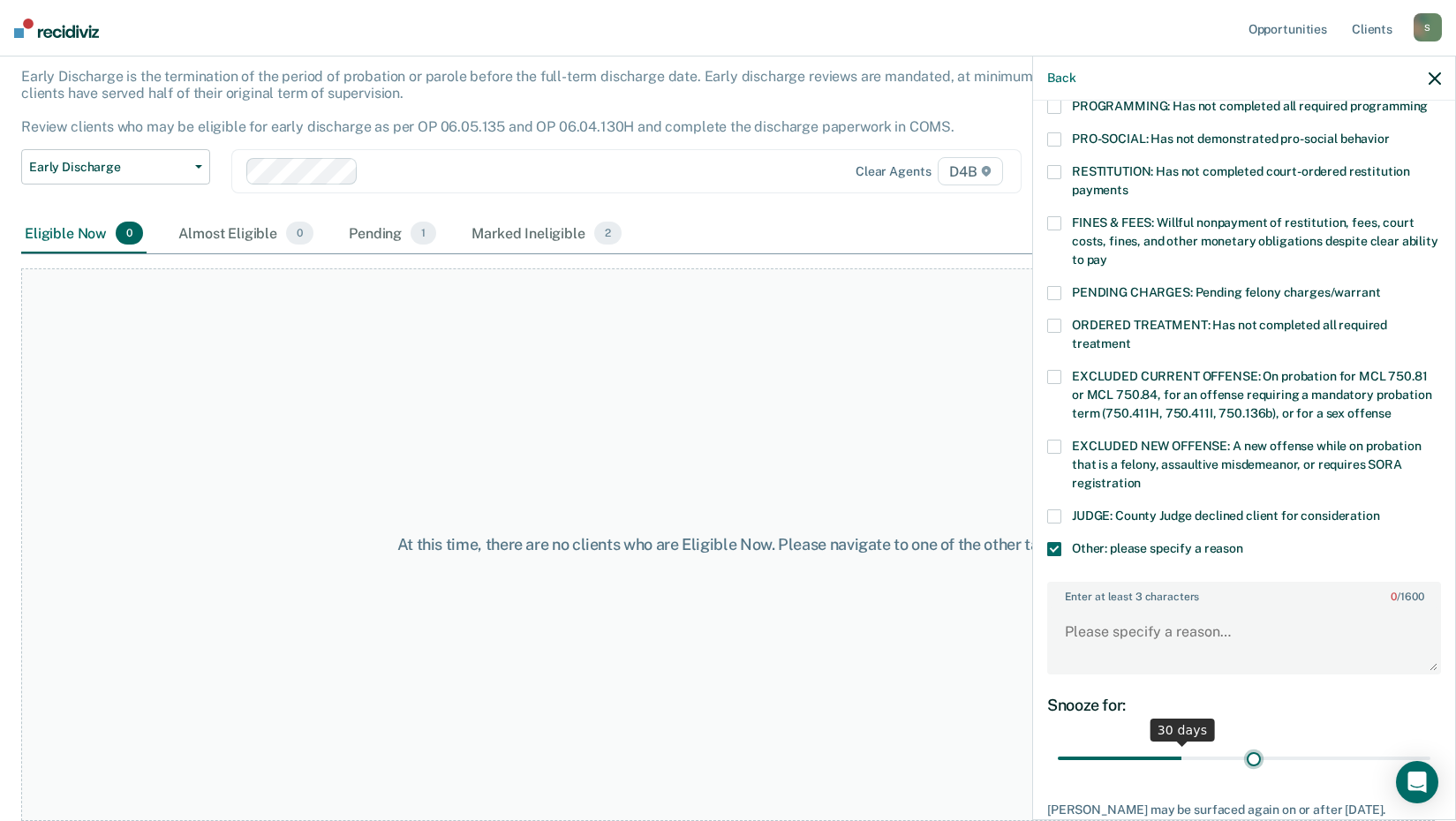
click at [1249, 744] on input "range" at bounding box center [1244, 759] width 373 height 31
click at [1274, 744] on input "range" at bounding box center [1244, 759] width 373 height 31
click at [1286, 744] on input "range" at bounding box center [1244, 759] width 373 height 31
click at [1302, 744] on input "range" at bounding box center [1244, 759] width 373 height 31
click at [1291, 744] on input "range" at bounding box center [1244, 759] width 373 height 31
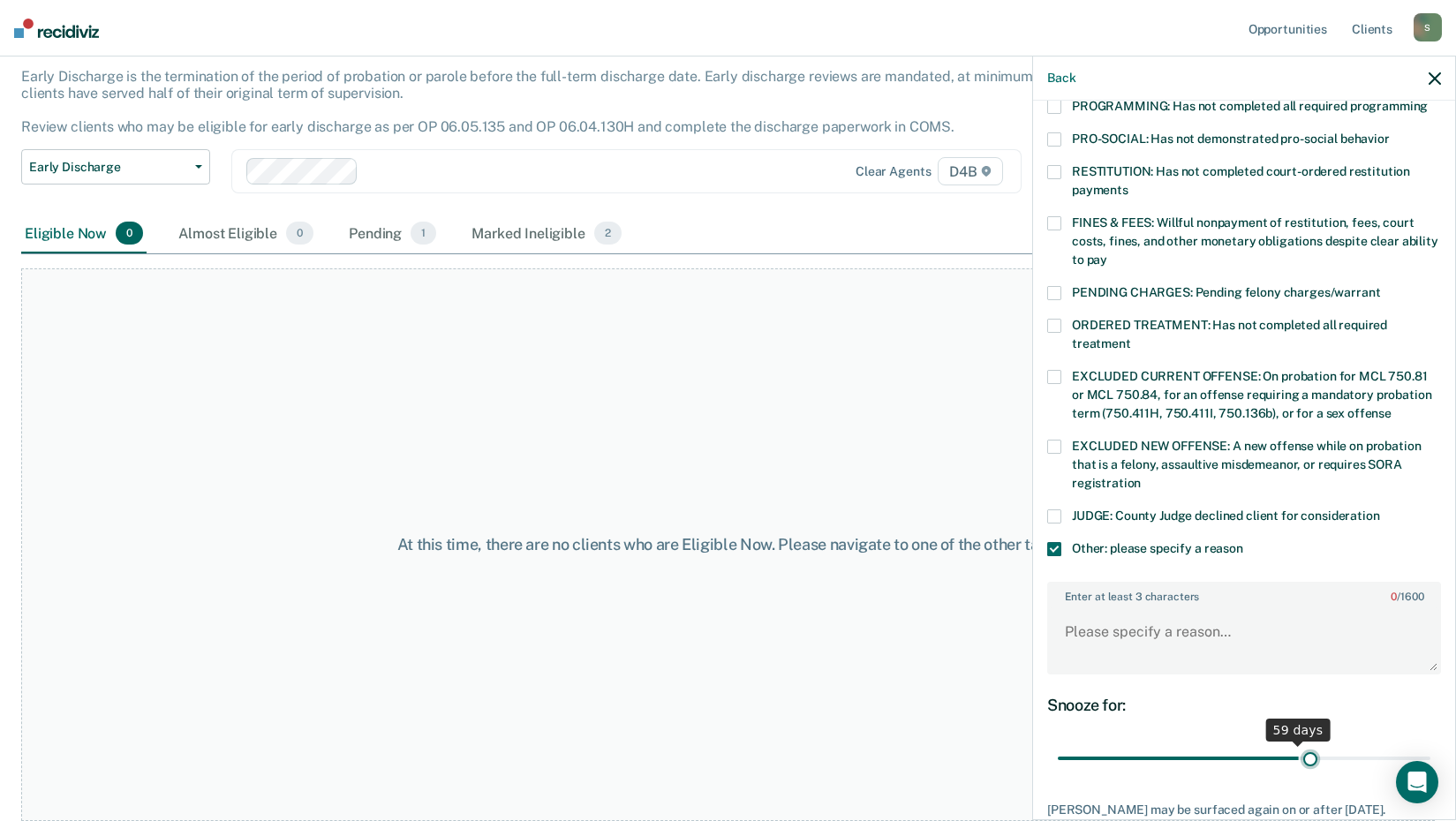
type input "62"
click at [1301, 744] on input "range" at bounding box center [1244, 759] width 373 height 31
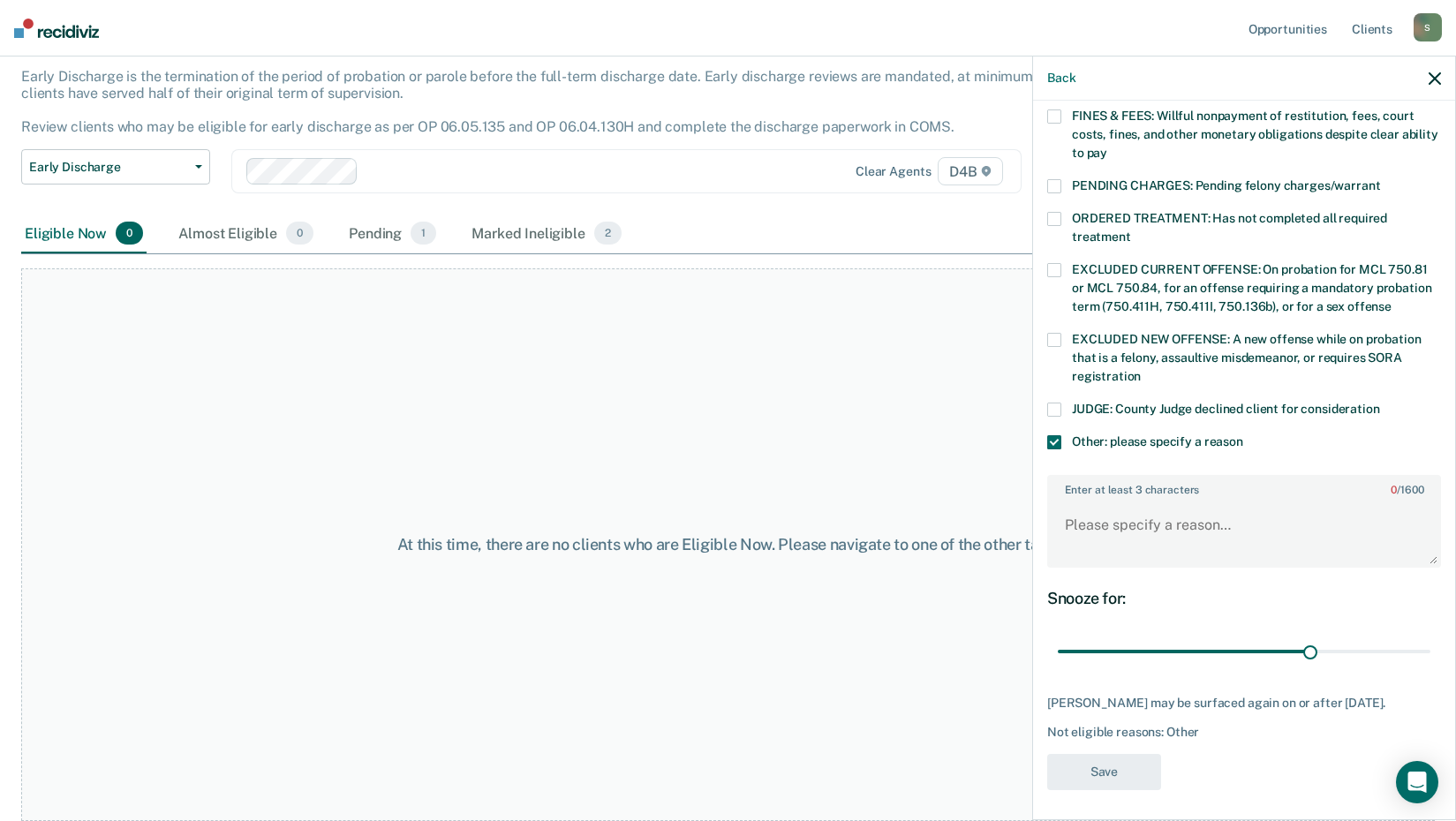
scroll to position [0, 0]
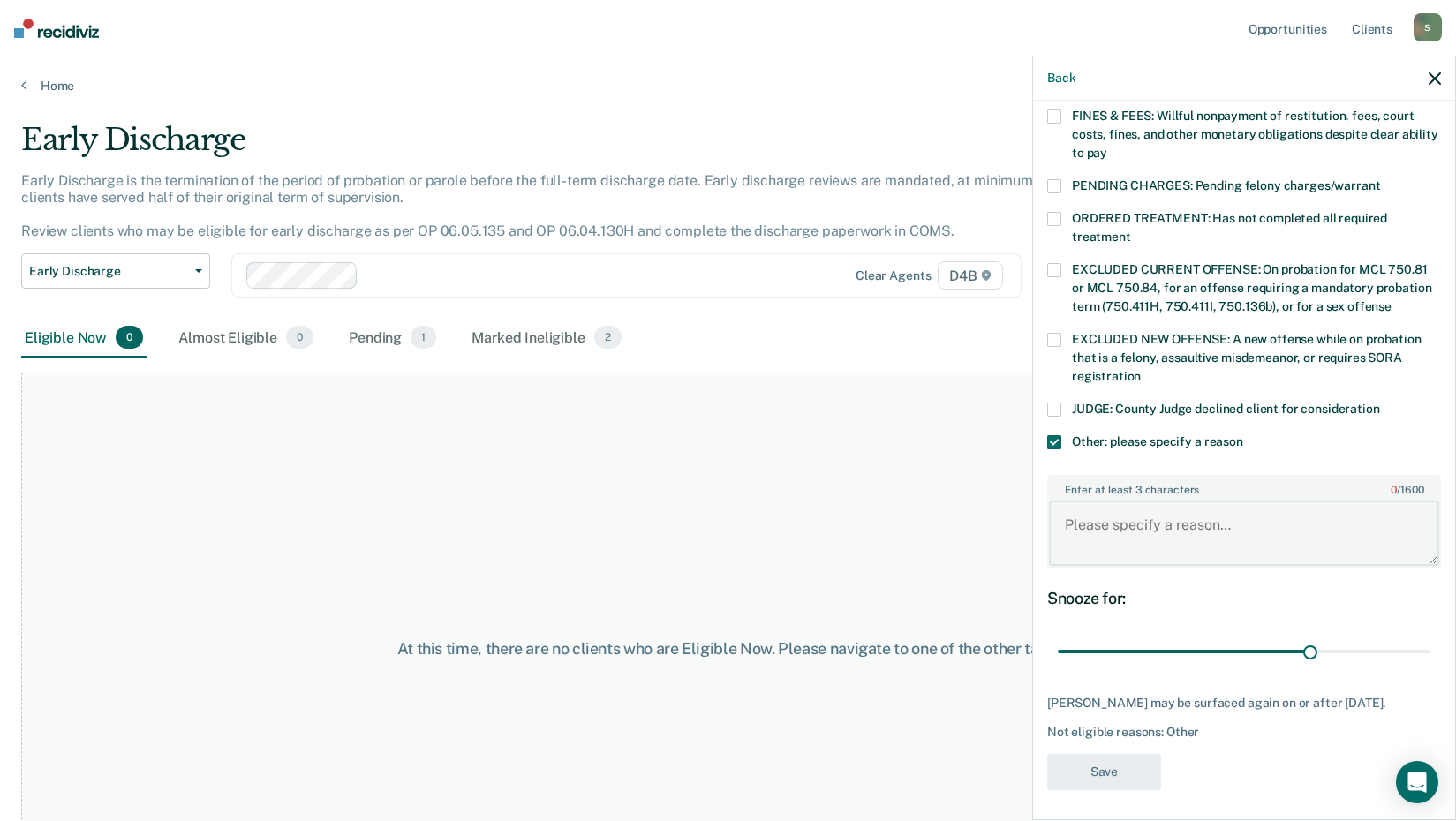
click at [1127, 501] on textarea "Enter at least 3 characters 0 / 1600" at bounding box center [1244, 532] width 390 height 65
type textarea "must complete another 45 days on active supervision per Recovery Court rules."
click at [1126, 771] on button "Save" at bounding box center [1104, 771] width 114 height 36
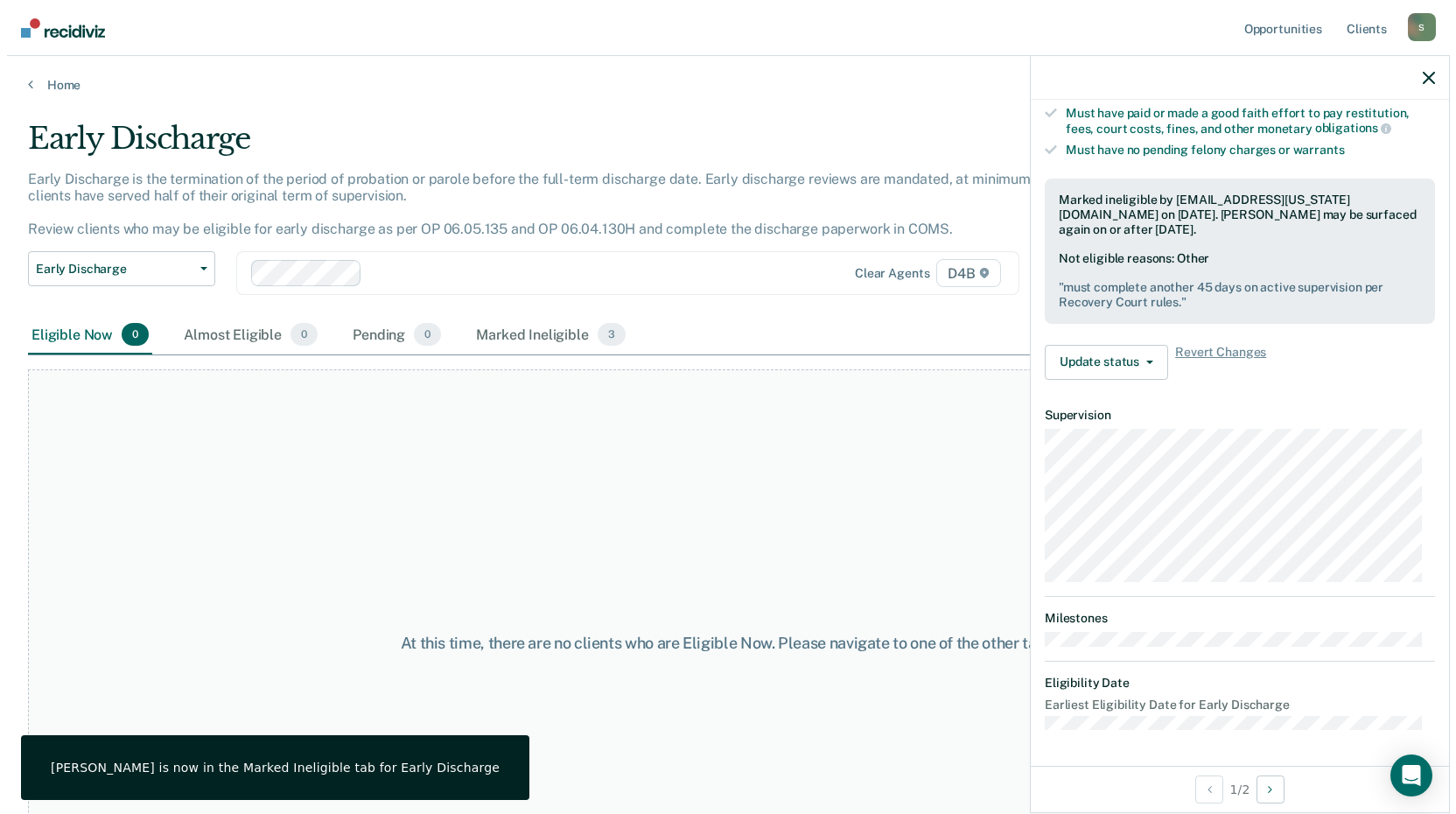
scroll to position [341, 0]
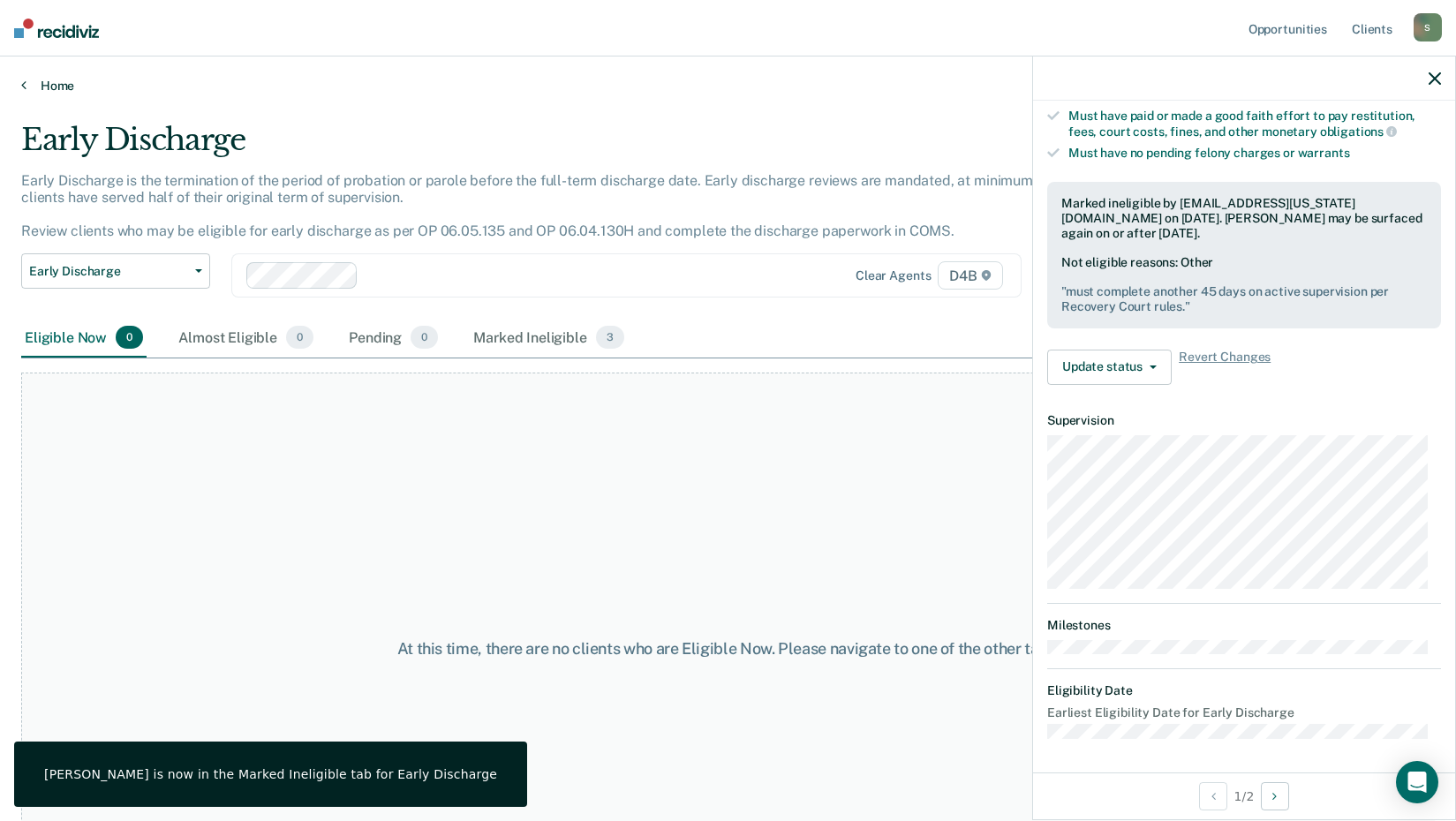
click at [28, 93] on link "Home" at bounding box center [728, 85] width 1413 height 15
